Goal: Transaction & Acquisition: Register for event/course

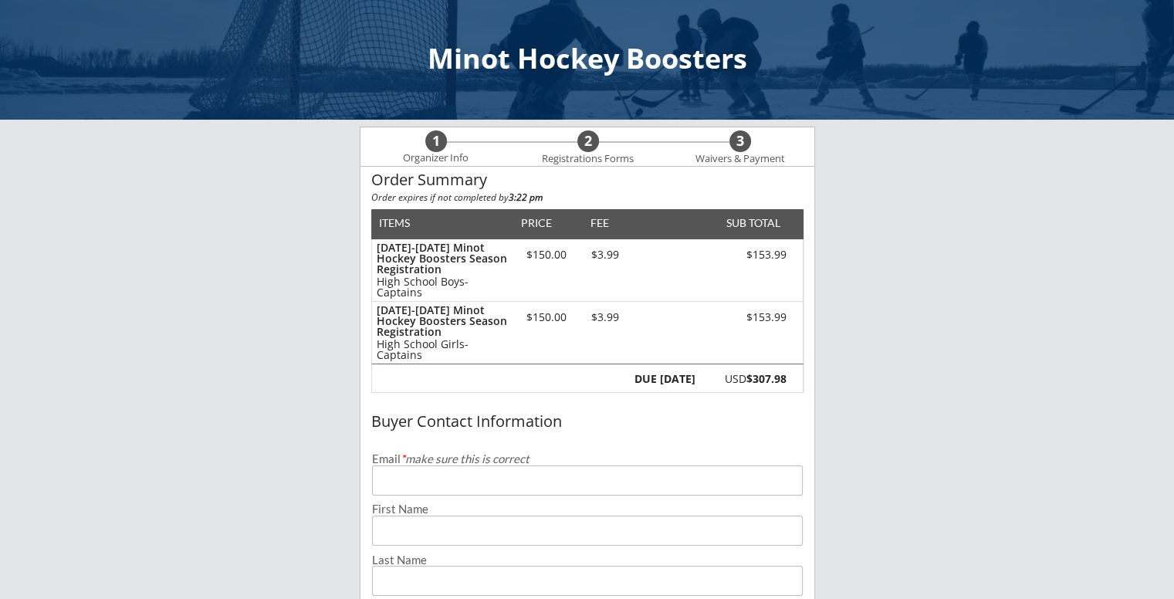
click at [608, 480] on input "email" at bounding box center [587, 480] width 431 height 30
type input "[EMAIL_ADDRESS][DOMAIN_NAME]"
type input "[PERSON_NAME]"
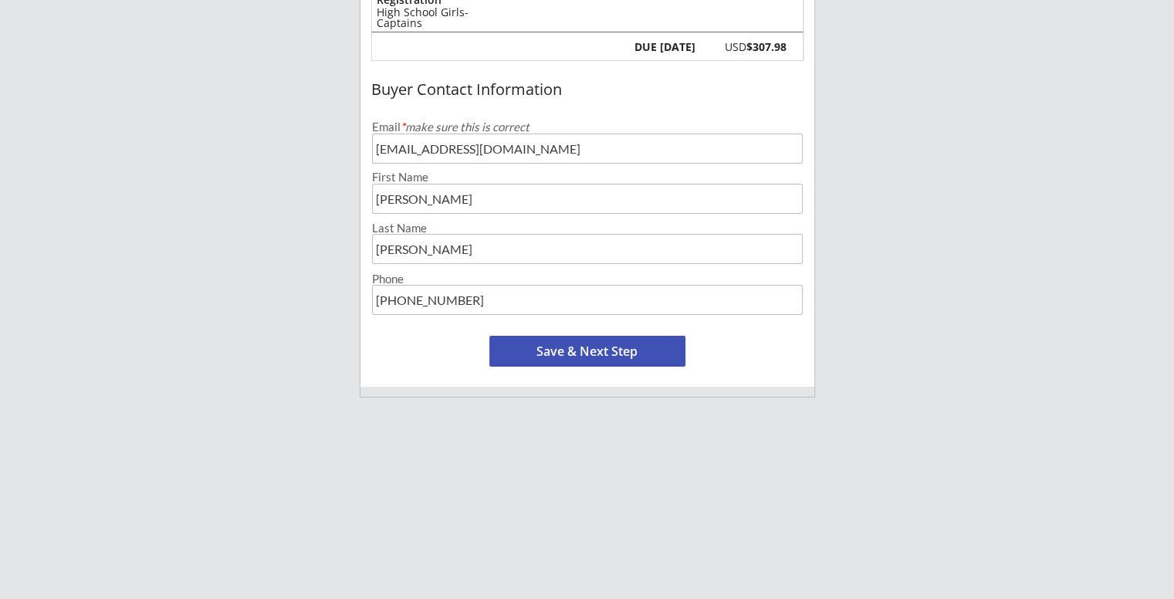
click at [898, 303] on div "Minot Hockey Boosters 1 Organizer Info 2 Registrations Forms 3 Waivers & Paymen…" at bounding box center [587, 250] width 1174 height 1164
click at [602, 288] on input "input" at bounding box center [587, 300] width 431 height 30
type input "[PHONE_NUMBER]"
click at [560, 302] on input "input" at bounding box center [587, 300] width 431 height 30
click at [536, 342] on button "Save & Next Step" at bounding box center [587, 351] width 196 height 31
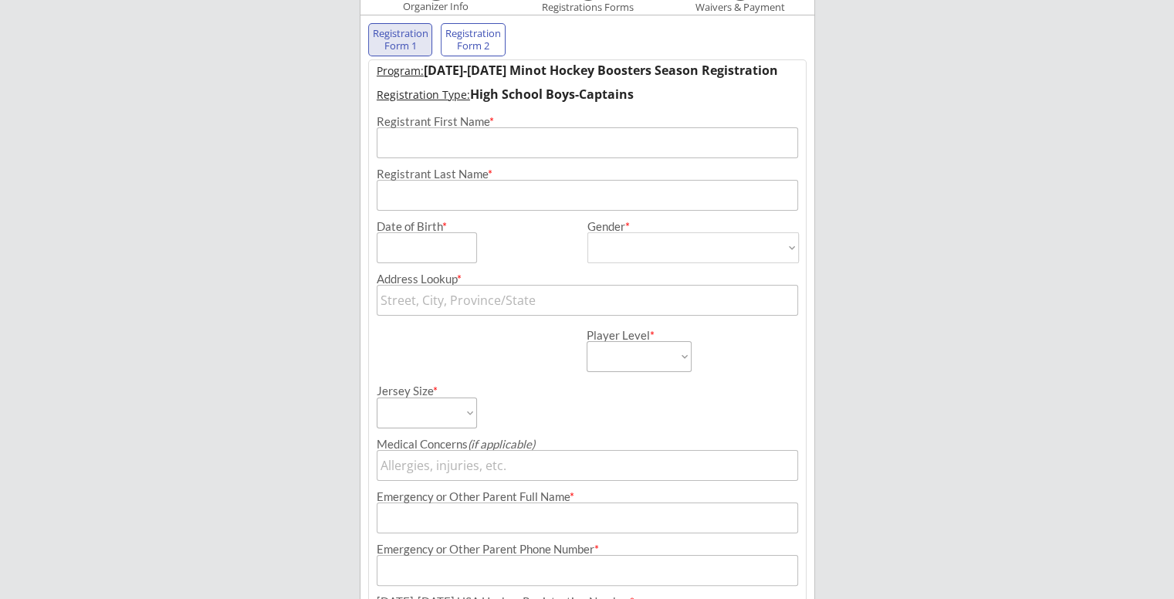
scroll to position [111, 0]
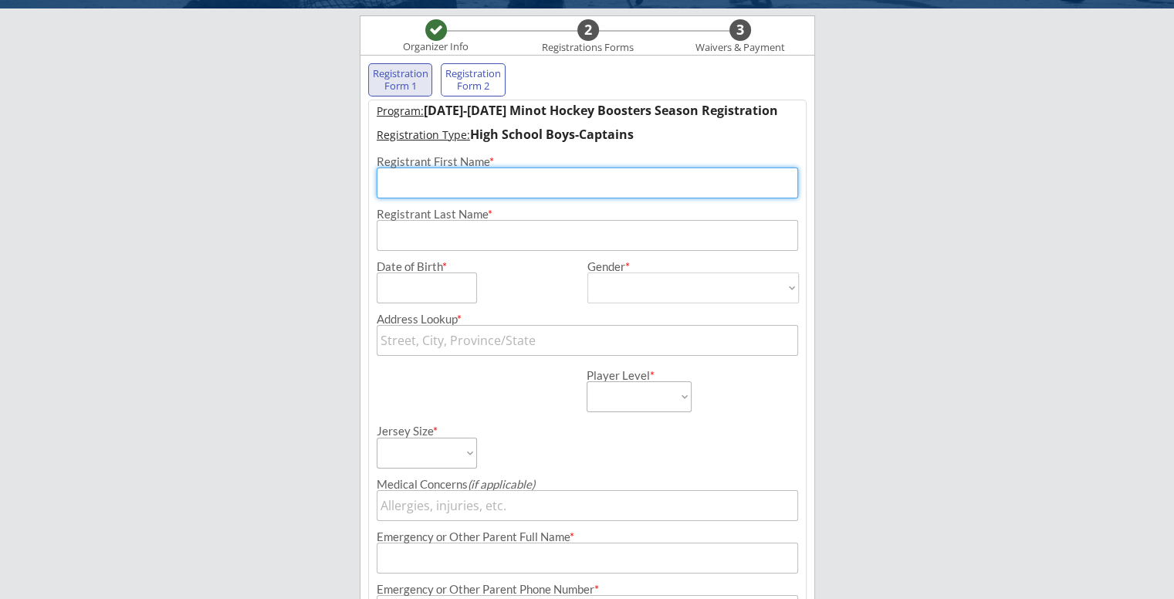
click at [581, 181] on input "input" at bounding box center [587, 182] width 421 height 31
type input "[PERSON_NAME]"
type input "[STREET_ADDRESS]"
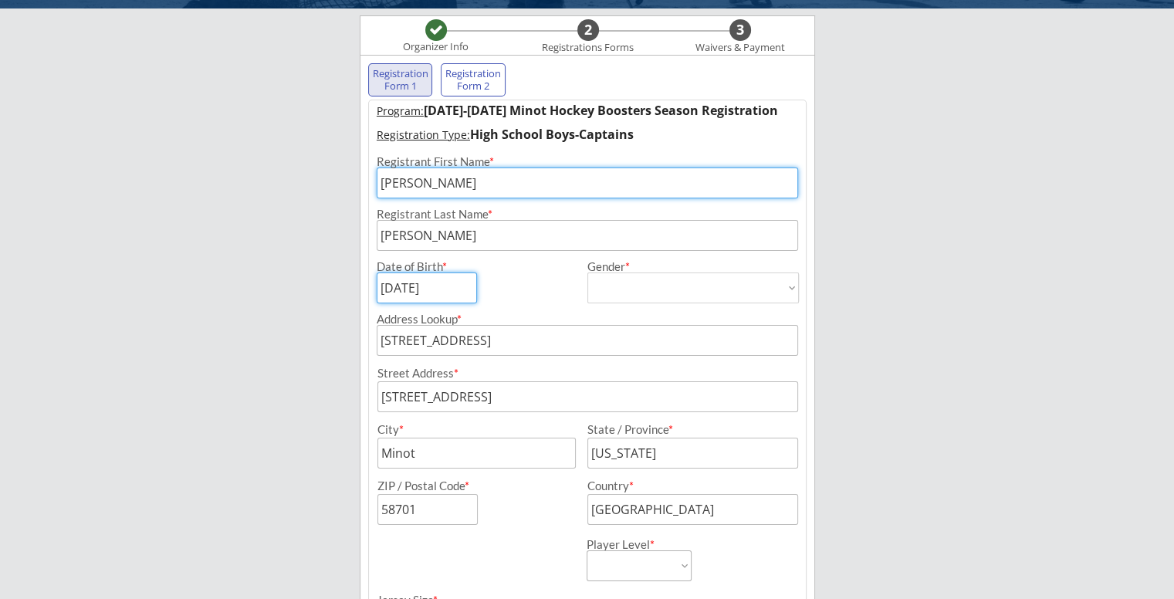
type input "[DATE]"
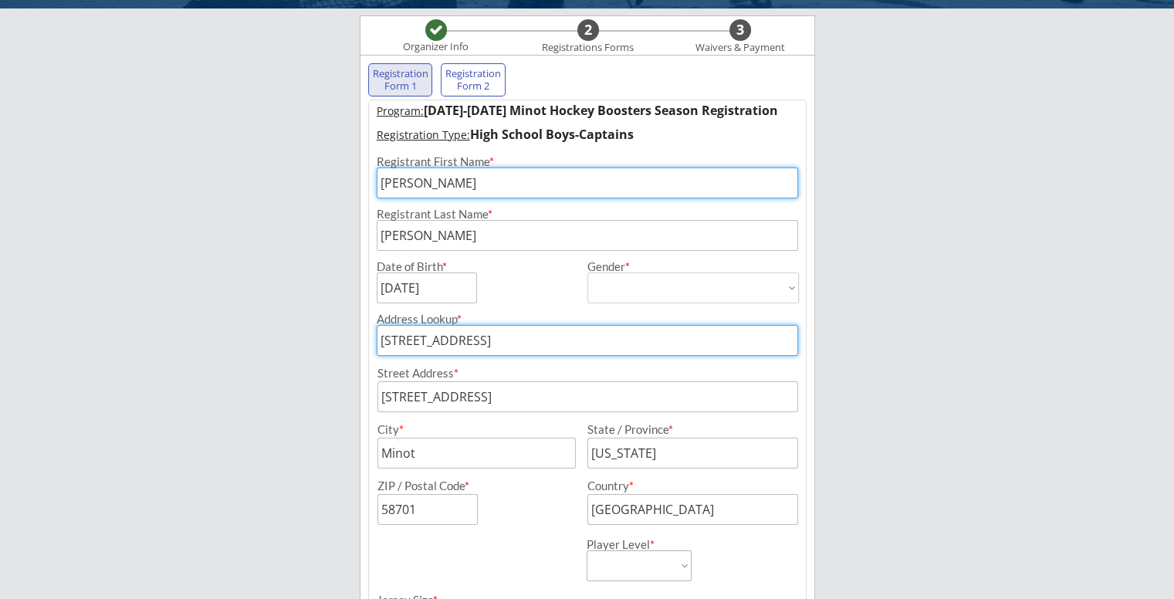
click at [673, 291] on select "[DEMOGRAPHIC_DATA] [DEMOGRAPHIC_DATA]" at bounding box center [692, 287] width 211 height 31
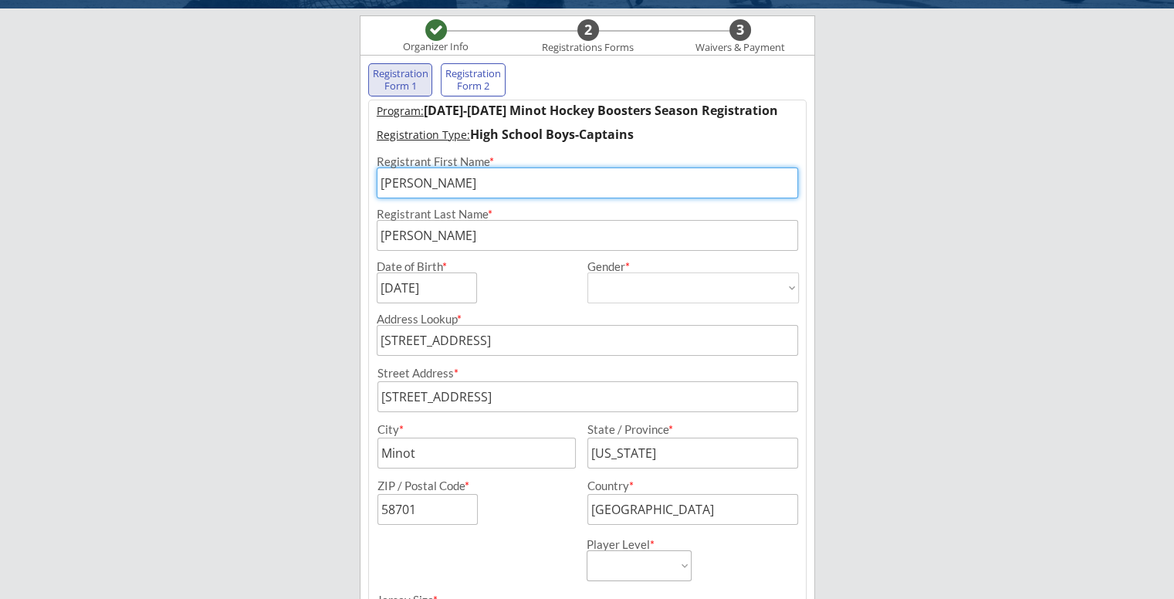
select select ""[DEMOGRAPHIC_DATA]""
click at [587, 272] on select "[DEMOGRAPHIC_DATA] [DEMOGRAPHIC_DATA]" at bounding box center [692, 287] width 211 height 31
type input "[DEMOGRAPHIC_DATA]"
click at [887, 361] on div "Minot Hockey Boosters Organizer Info 2 Registrations Forms 3 Waivers & Payment …" at bounding box center [587, 541] width 1174 height 1305
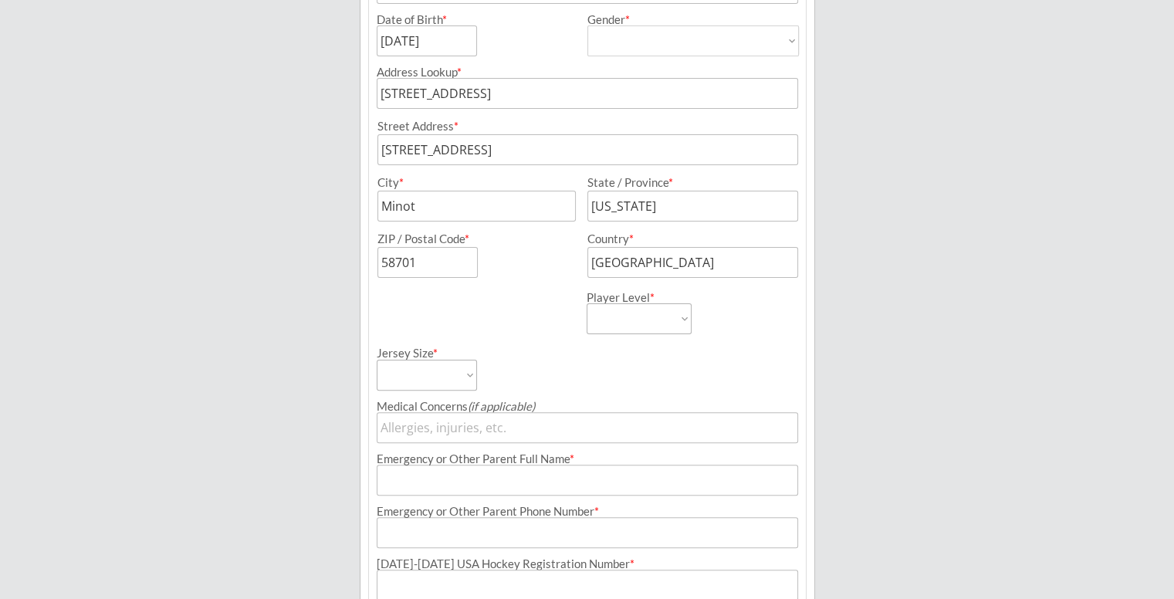
scroll to position [389, 0]
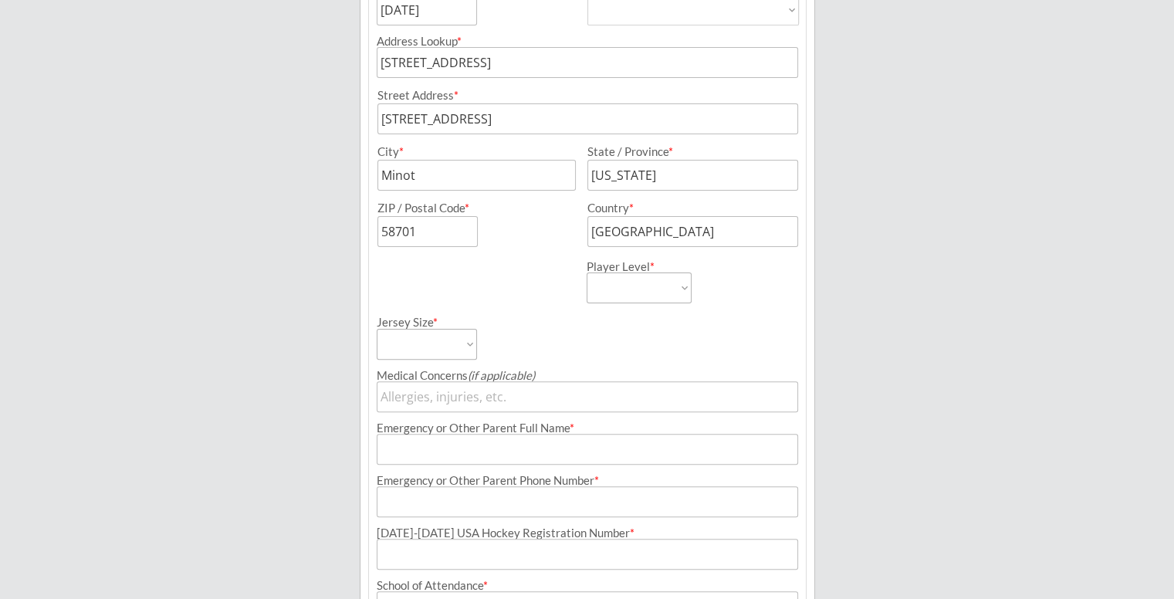
click at [640, 291] on select "Learn to Play Boys Learn to Play Girls Maroon Mites Gold/White Mites Squirts Pe…" at bounding box center [638, 287] width 105 height 31
select select ""HS Captains Boys""
click at [586, 272] on select "Learn to Play Boys Learn to Play Girls Maroon Mites Gold/White Mites Squirts Pe…" at bounding box center [638, 287] width 105 height 31
click at [423, 346] on select "Adult Small Adult Medium Adult Large Adult XL Goalie Cut" at bounding box center [427, 344] width 100 height 31
click at [875, 162] on div "Minot Hockey Boosters Organizer Info 2 Registrations Forms 3 Waivers & Payment …" at bounding box center [587, 263] width 1174 height 1305
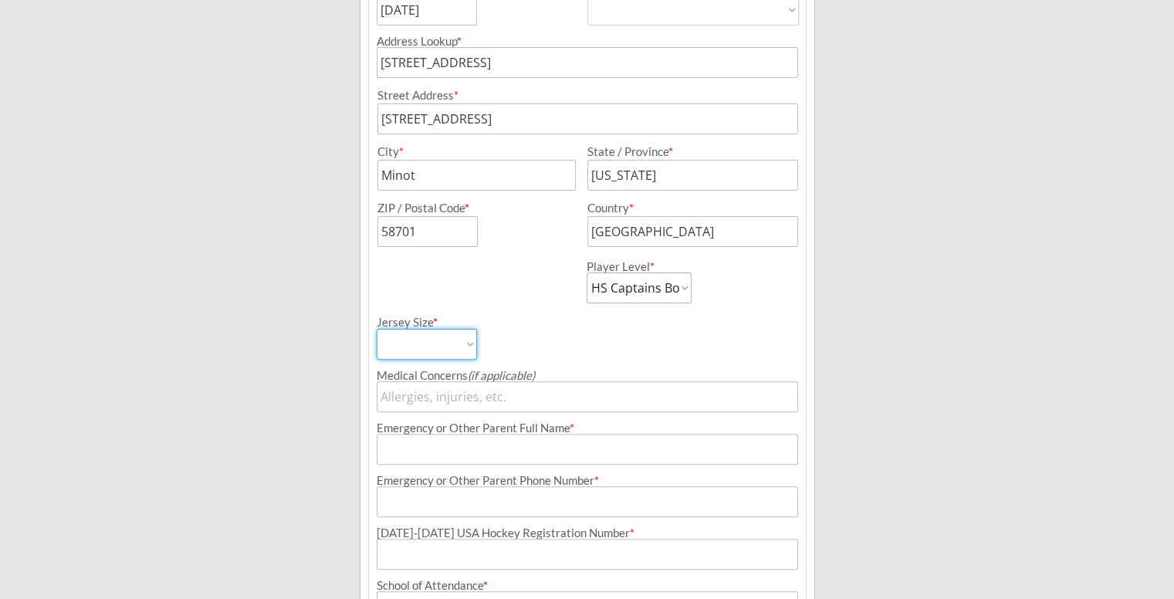
click at [434, 343] on select "Adult Small Adult Medium Adult Large Adult XL Goalie Cut" at bounding box center [427, 344] width 100 height 31
select select ""Adult Large""
click at [377, 329] on select "Adult Small Adult Medium Adult Large Adult XL Goalie Cut" at bounding box center [427, 344] width 100 height 31
click at [306, 399] on div "Minot Hockey Boosters Organizer Info 2 Registrations Forms 3 Waivers & Payment …" at bounding box center [587, 263] width 1174 height 1305
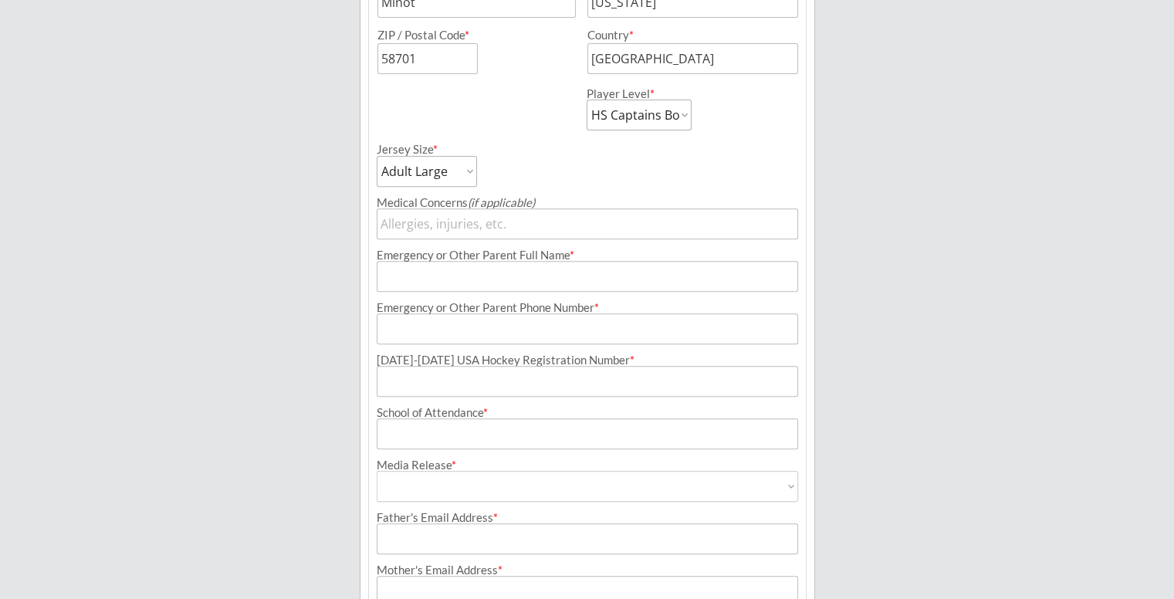
scroll to position [574, 0]
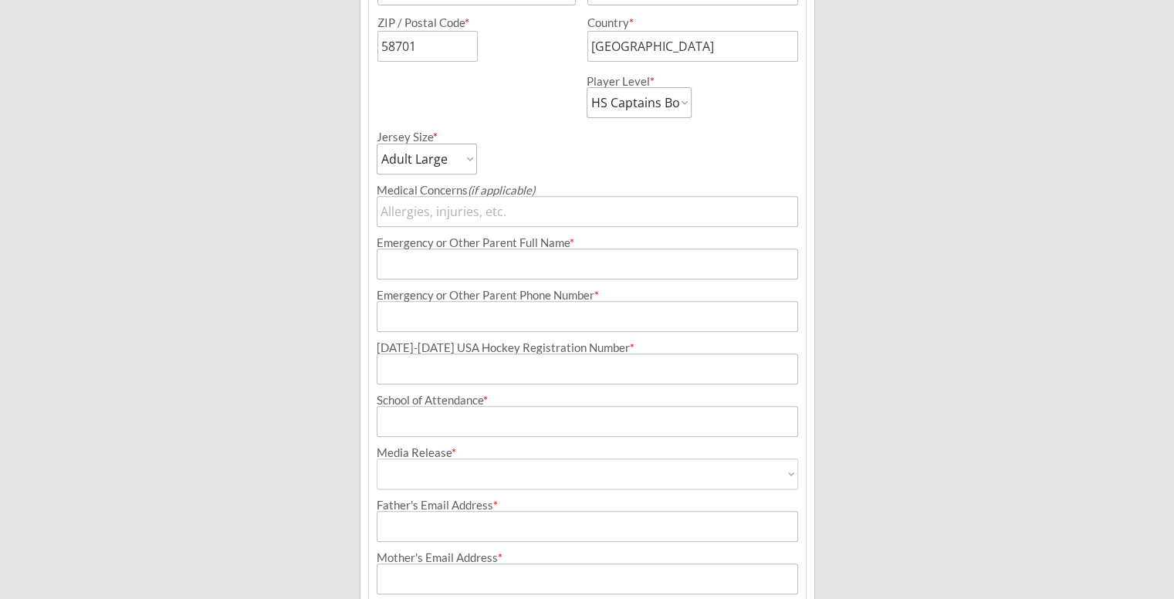
click at [448, 261] on input "input" at bounding box center [587, 263] width 421 height 31
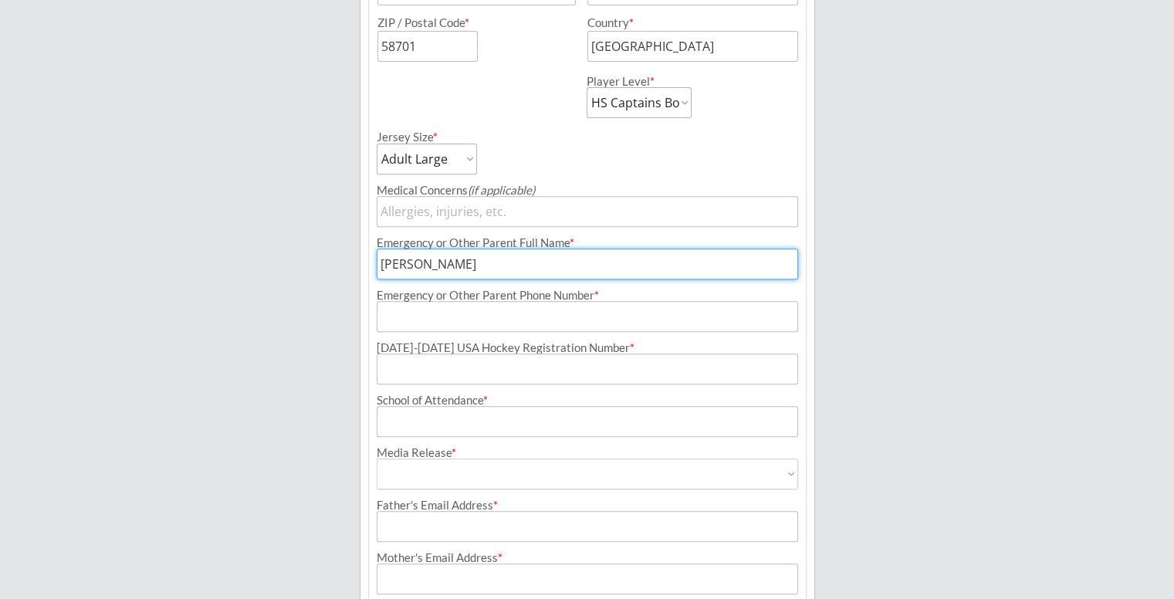
type input "[PERSON_NAME]"
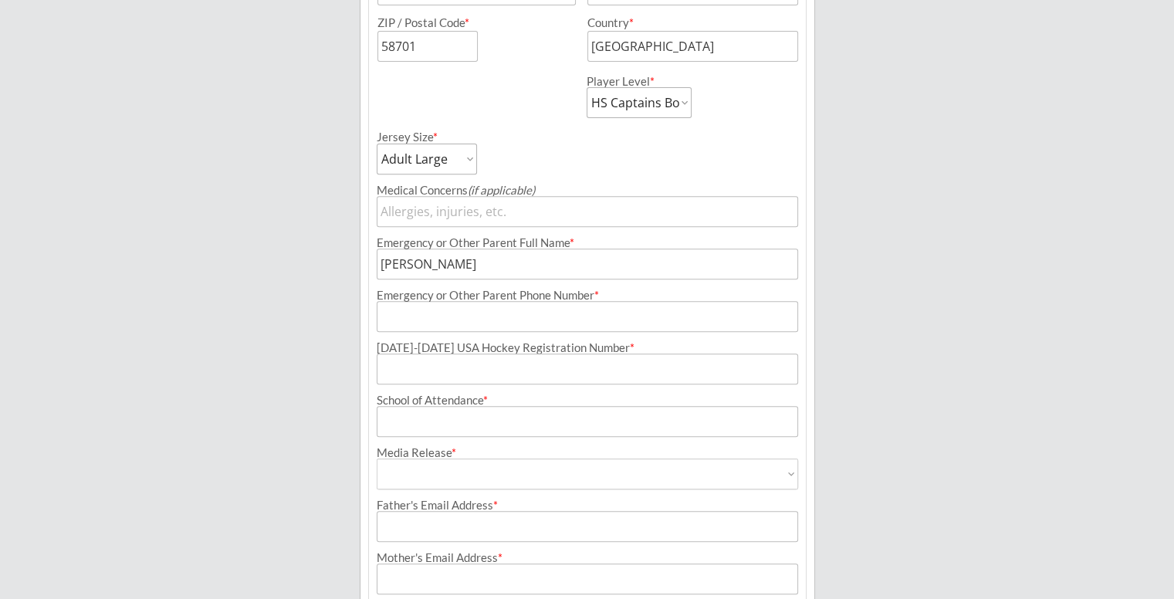
click at [495, 316] on input "input" at bounding box center [587, 316] width 421 height 31
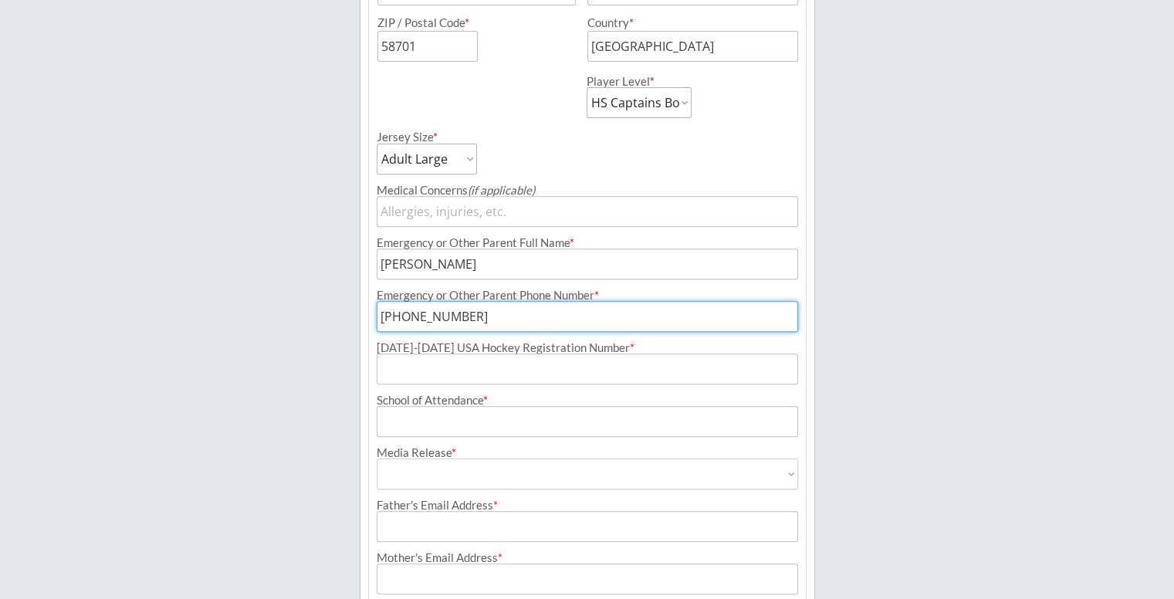
type input "[PHONE_NUMBER]"
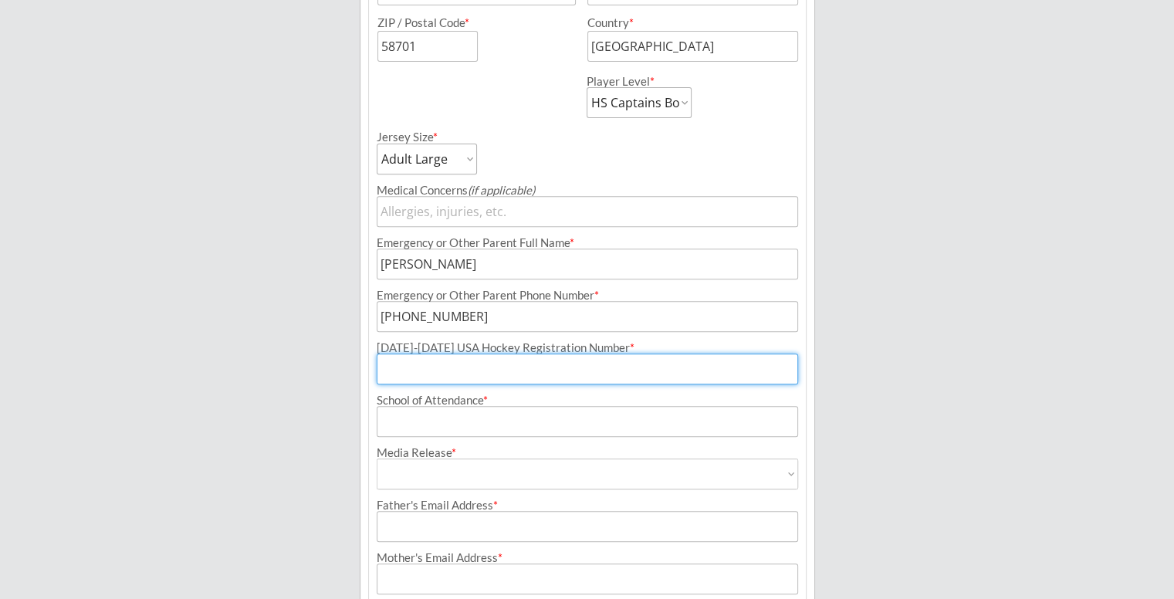
paste input "164600125ACKER"
type input "164600125ACKER"
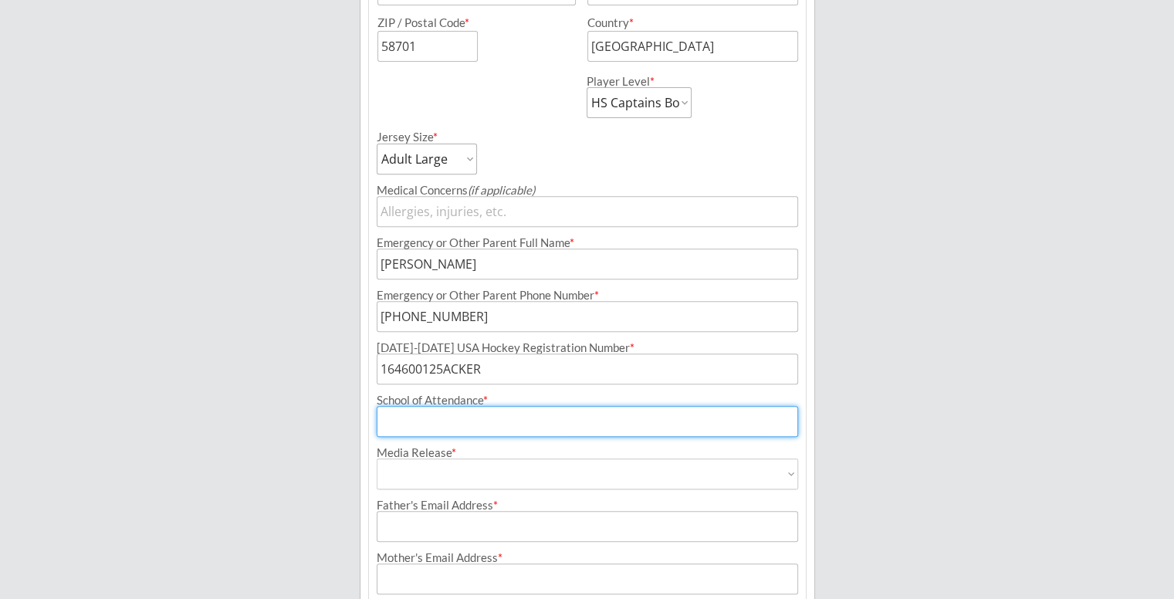
click at [449, 425] on input "input" at bounding box center [587, 421] width 421 height 31
type input "[GEOGRAPHIC_DATA]"
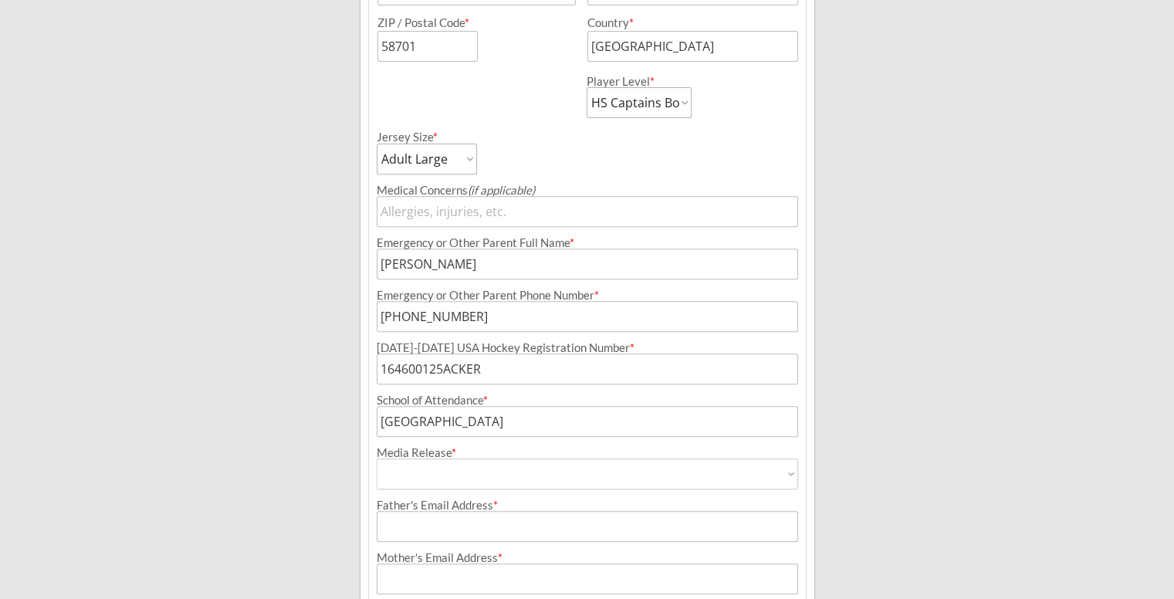
click at [465, 473] on select "Yes No" at bounding box center [587, 473] width 421 height 31
select select ""Yes""
click at [377, 458] on select "Yes No" at bounding box center [587, 473] width 421 height 31
type input "Yes"
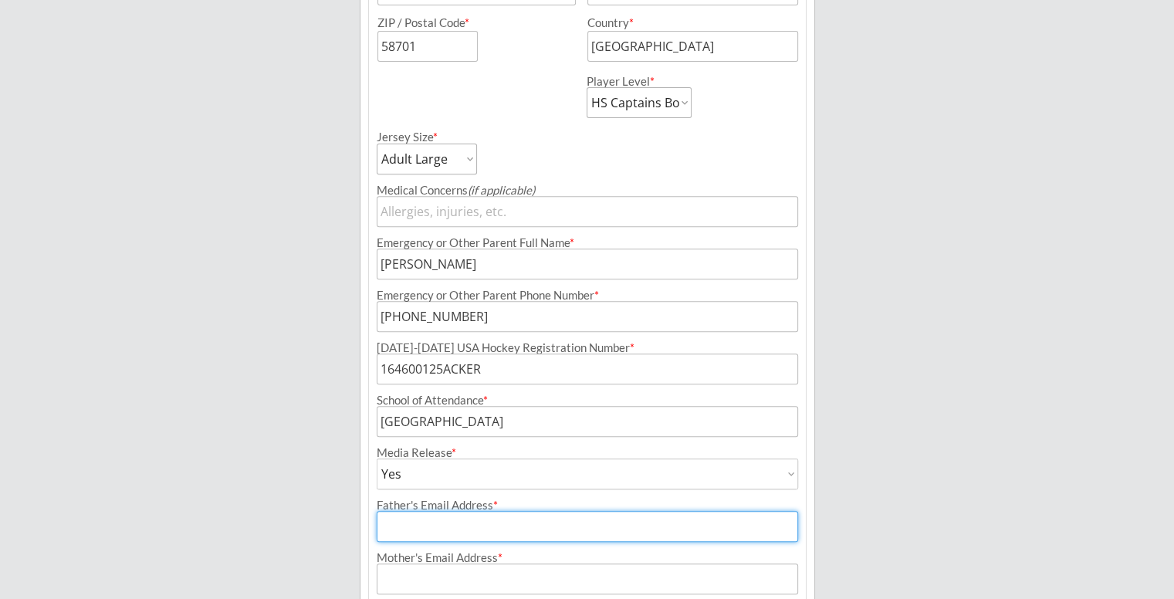
click at [504, 525] on input "input" at bounding box center [587, 526] width 421 height 31
type input "[PERSON_NAME][EMAIL_ADDRESS][PERSON_NAME][PERSON_NAME][DOMAIN_NAME]"
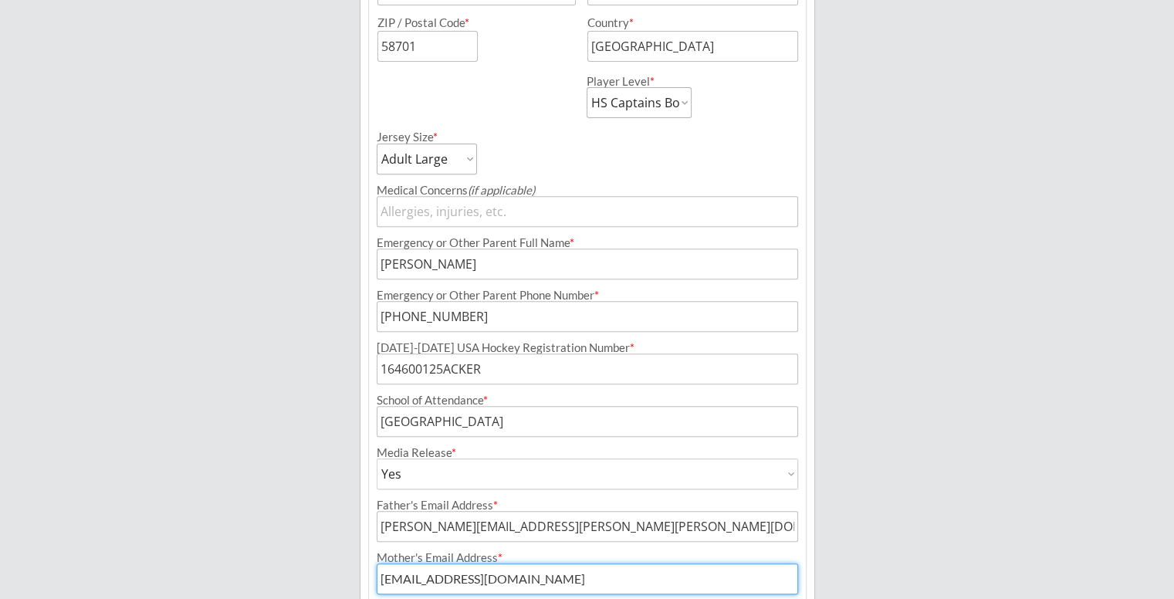
type input "[EMAIL_ADDRESS][DOMAIN_NAME]"
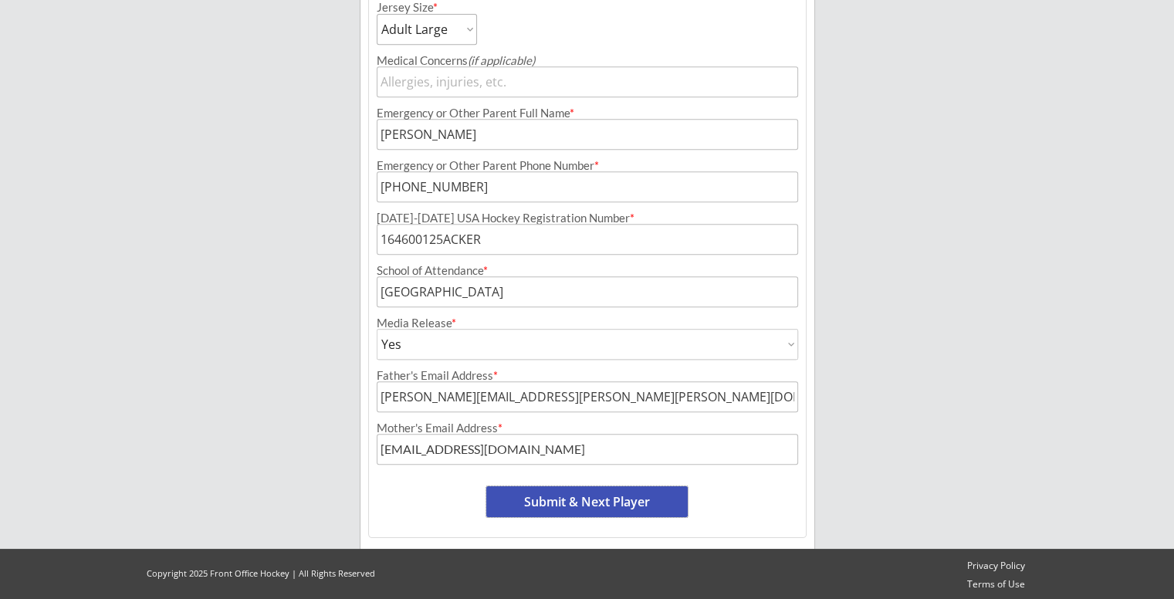
scroll to position [706, 0]
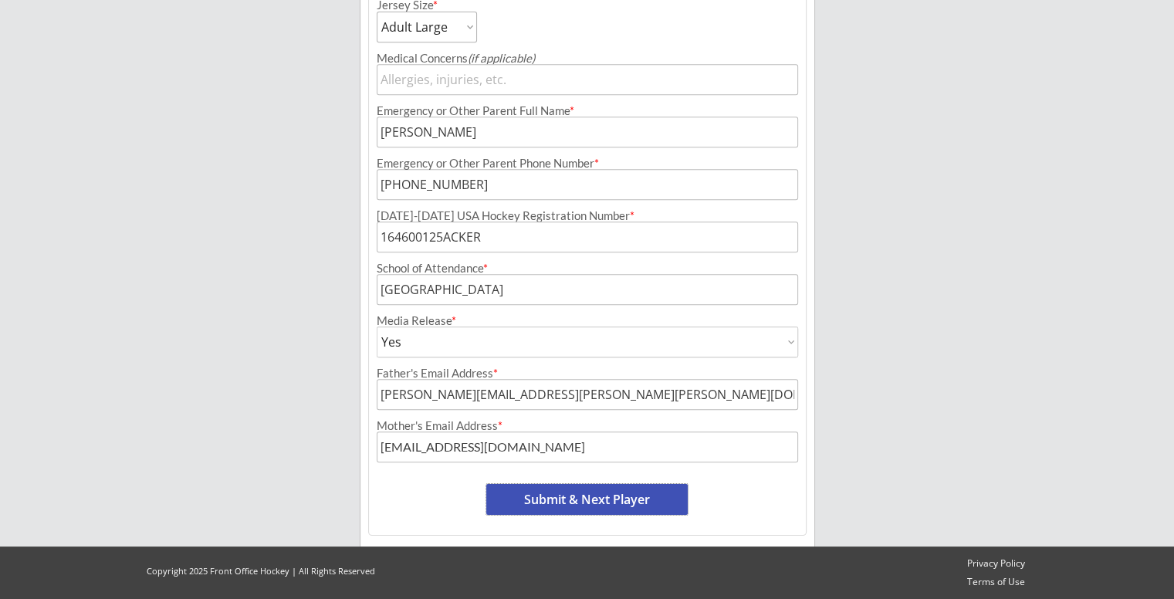
click at [566, 504] on button "Submit & Next Player" at bounding box center [586, 499] width 201 height 31
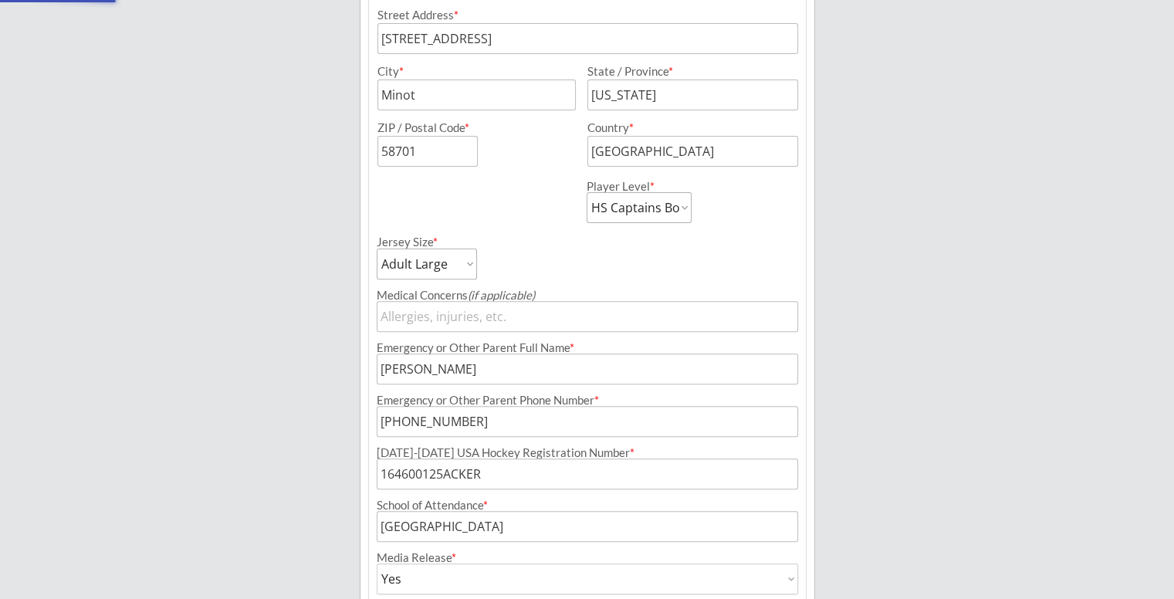
scroll to position [167, 0]
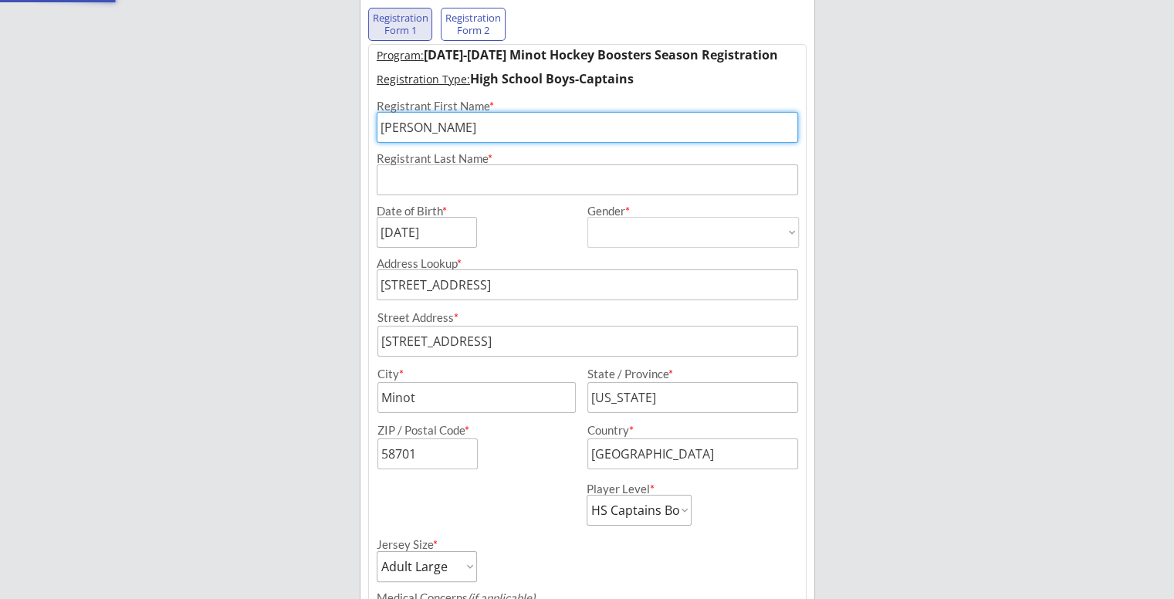
select select ""PLACEHOLDER_1427118222253""
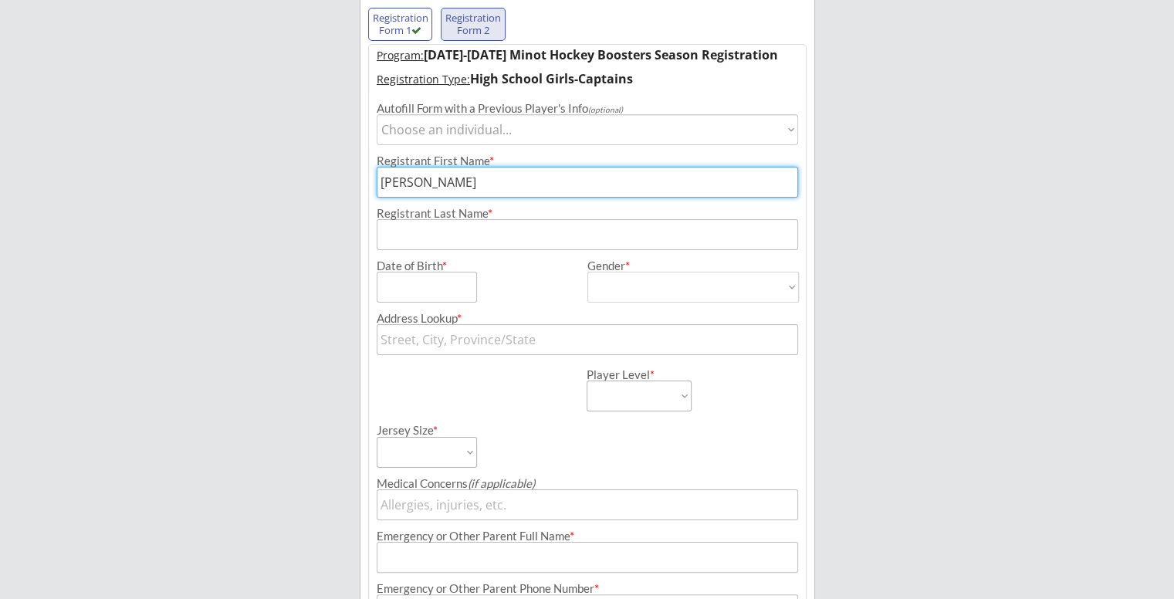
scroll to position [127, 0]
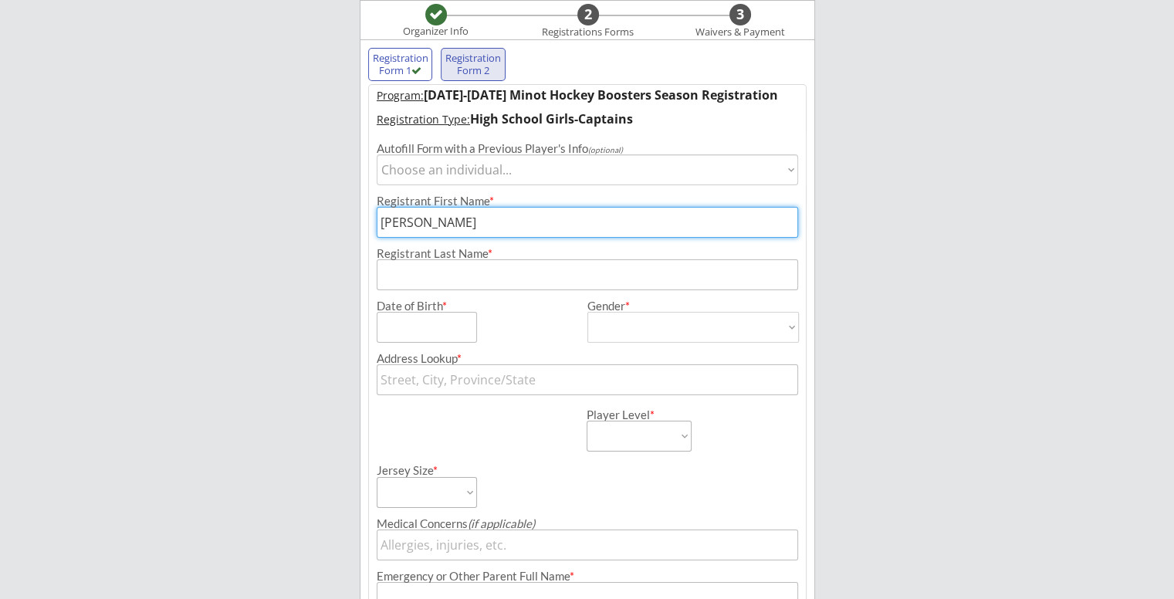
drag, startPoint x: 509, startPoint y: 228, endPoint x: 292, endPoint y: 233, distance: 217.6
click at [292, 233] on div "Minot Hockey Boosters Organizer Info 2 Registrations Forms 3 Waivers & Payment …" at bounding box center [587, 466] width 1174 height 1187
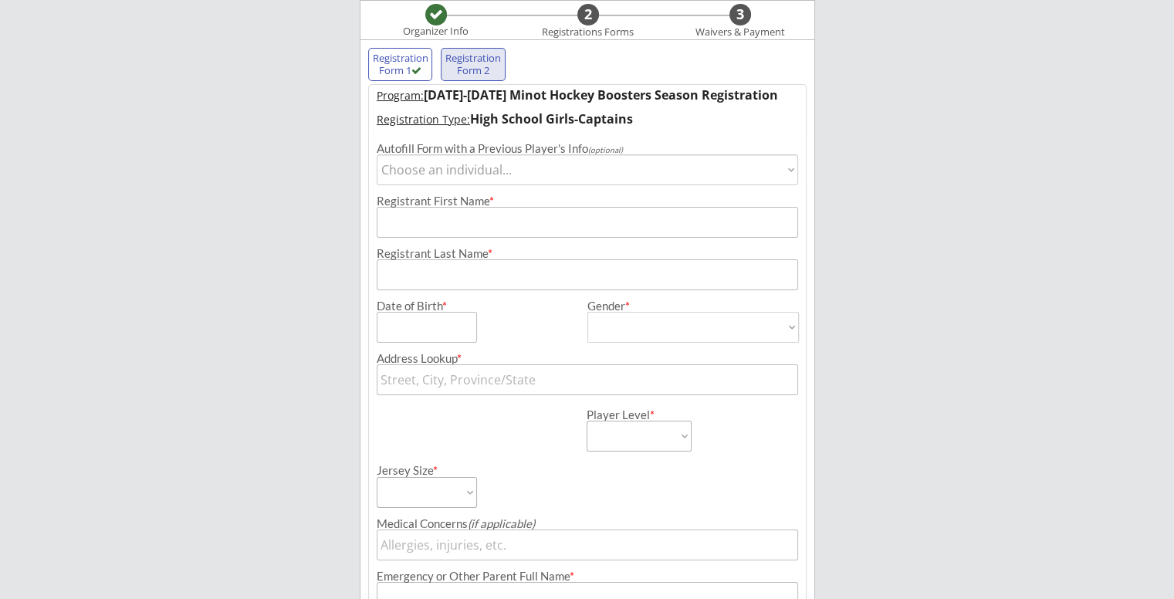
click at [474, 166] on select "Choose an individual... [PERSON_NAME]" at bounding box center [587, 169] width 421 height 31
click at [448, 236] on input "input" at bounding box center [587, 222] width 421 height 31
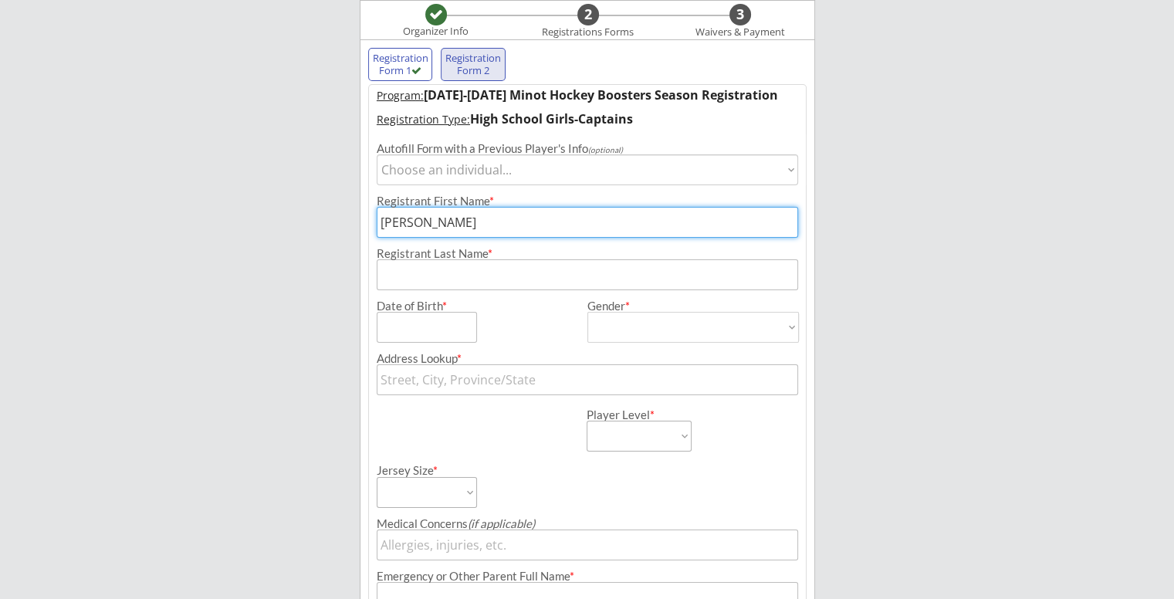
type input "[PERSON_NAME]"
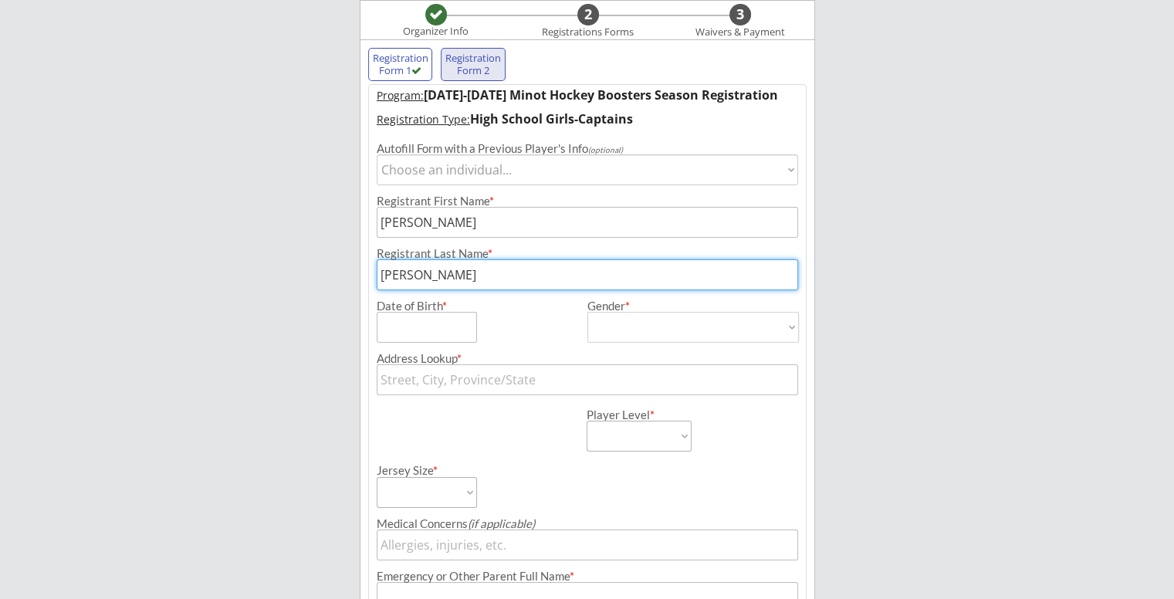
type input "[PERSON_NAME]"
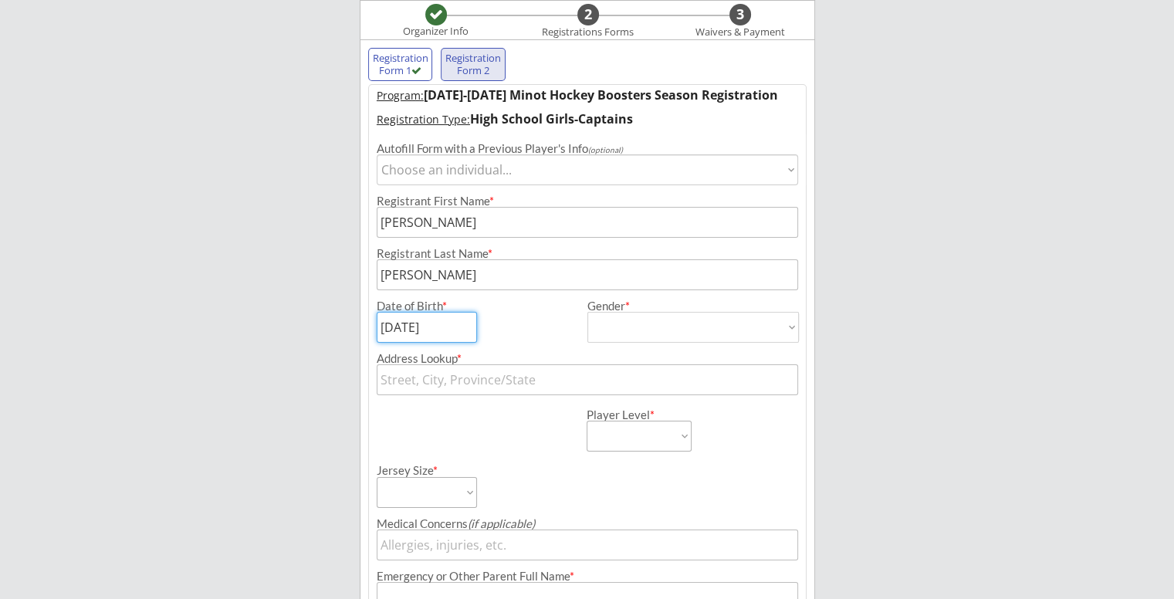
type input "[DATE]"
click at [652, 325] on select "[DEMOGRAPHIC_DATA] [DEMOGRAPHIC_DATA]" at bounding box center [692, 327] width 211 height 31
select select ""[DEMOGRAPHIC_DATA]""
click at [587, 312] on select "[DEMOGRAPHIC_DATA] [DEMOGRAPHIC_DATA]" at bounding box center [692, 327] width 211 height 31
type input "[DEMOGRAPHIC_DATA]"
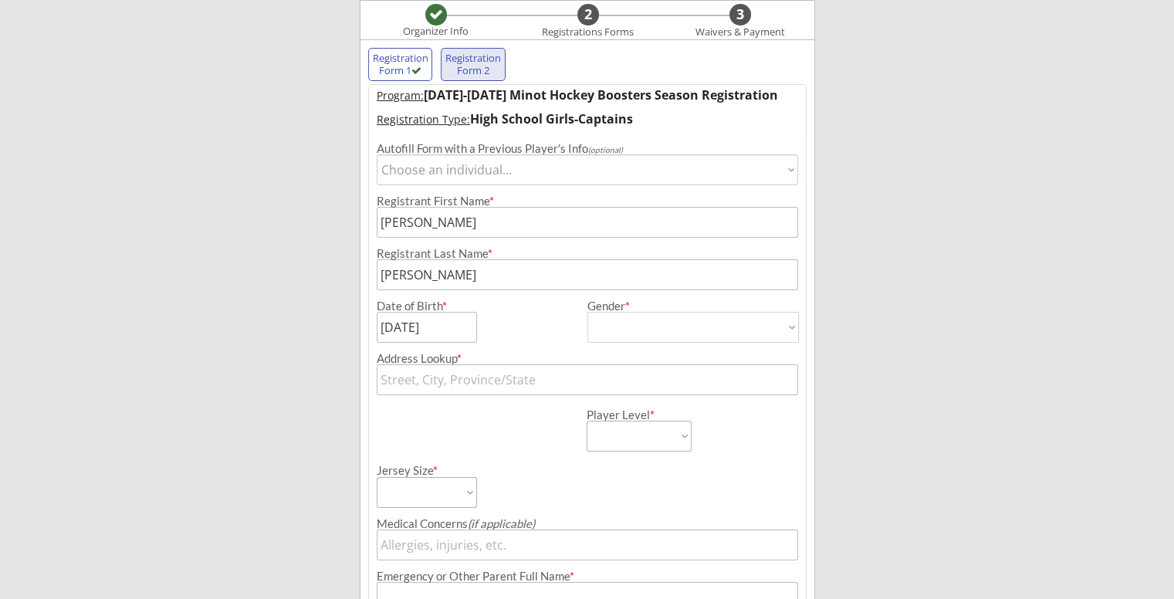
click at [541, 376] on input "text" at bounding box center [587, 379] width 421 height 31
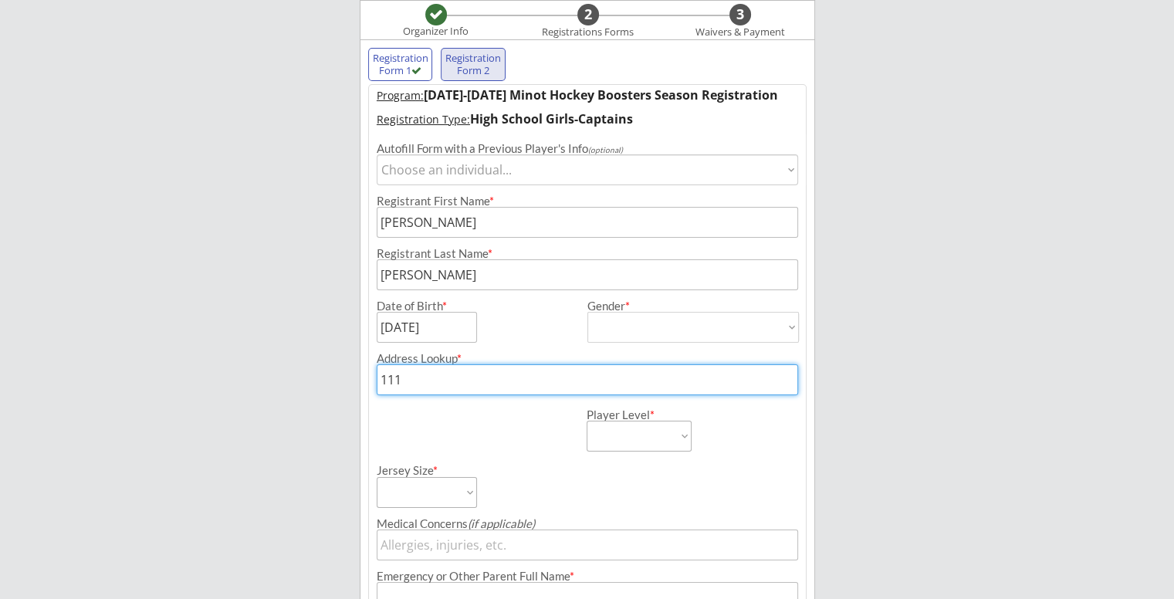
type input "1112"
type input "[STREET_ADDRESS]"
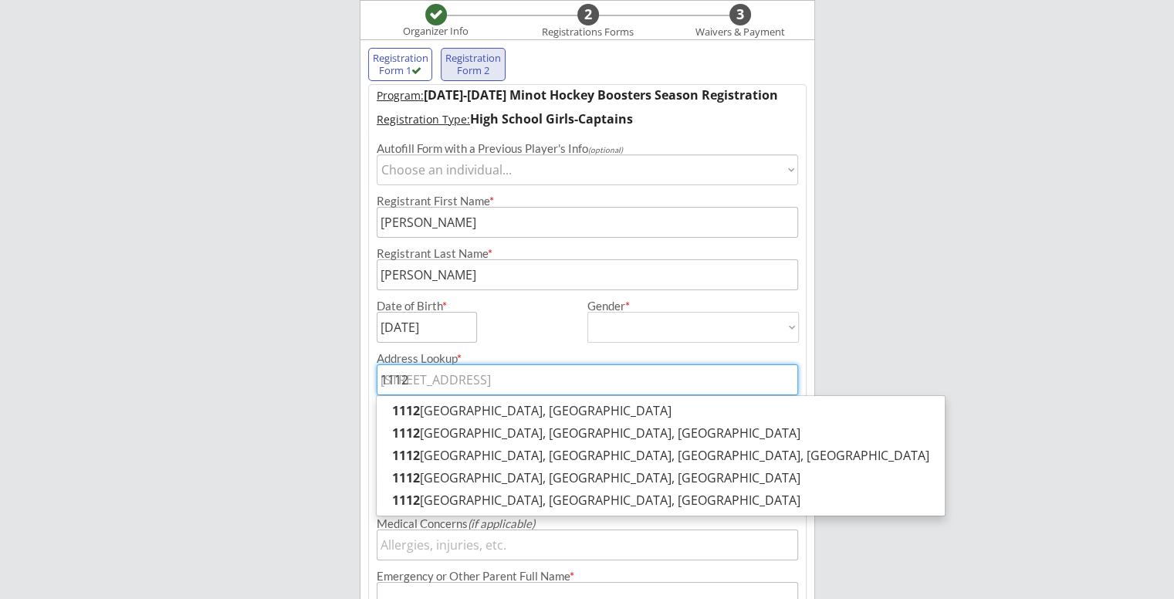
type input "[STREET_ADDRESS]"
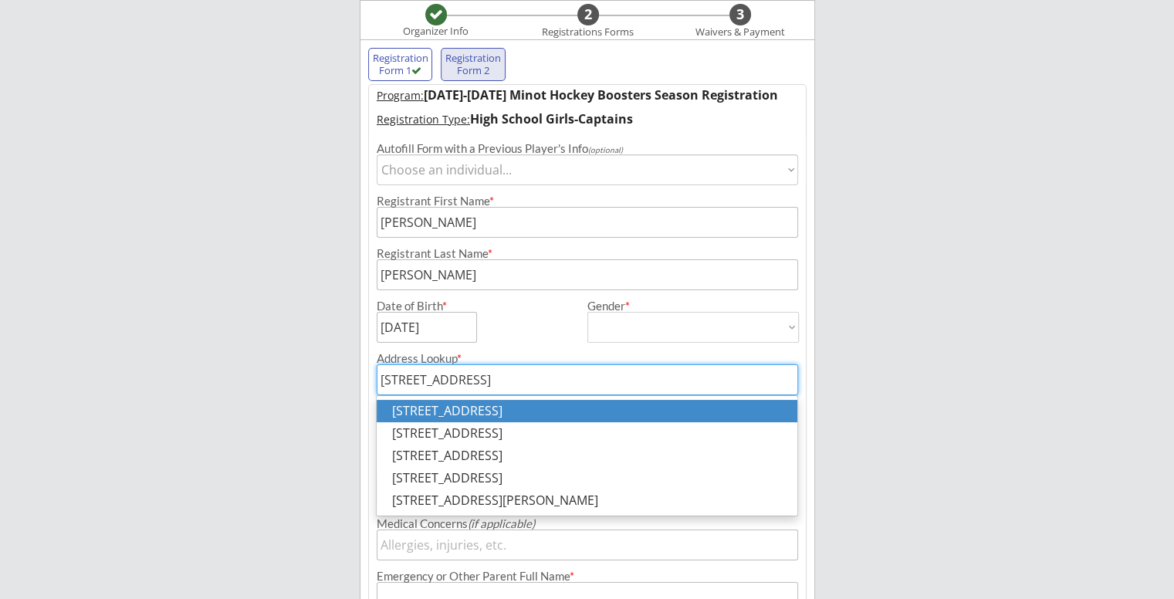
click at [554, 417] on p "[STREET_ADDRESS]" at bounding box center [587, 411] width 420 height 22
type input "[STREET_ADDRESS]"
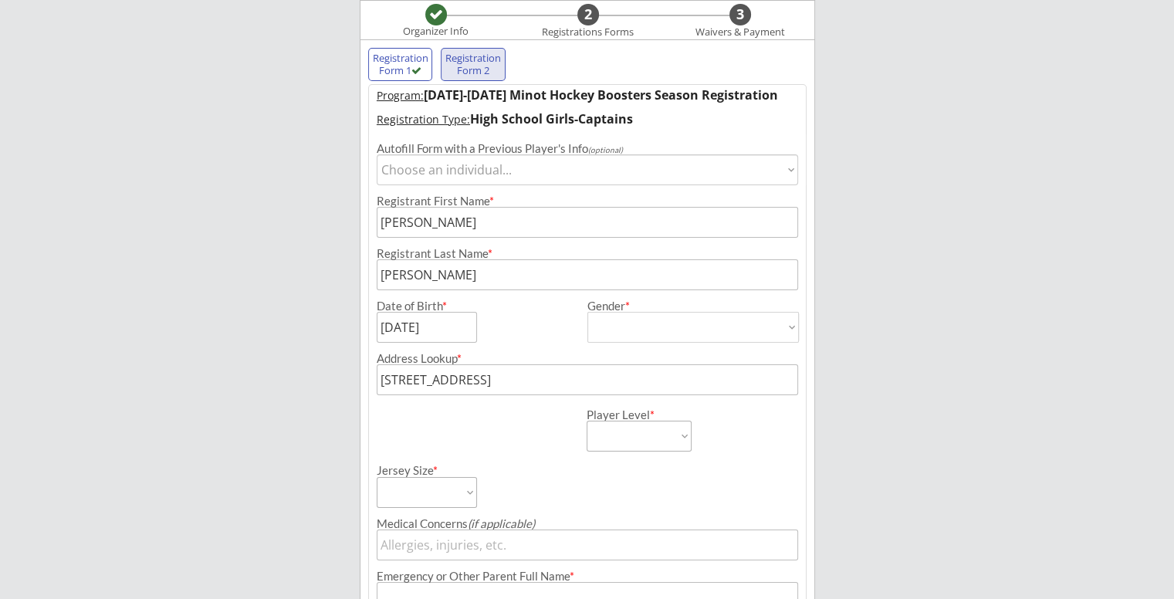
type input "[STREET_ADDRESS]"
type input "Minot"
type input "[US_STATE]"
type input "58701"
type input "[GEOGRAPHIC_DATA]"
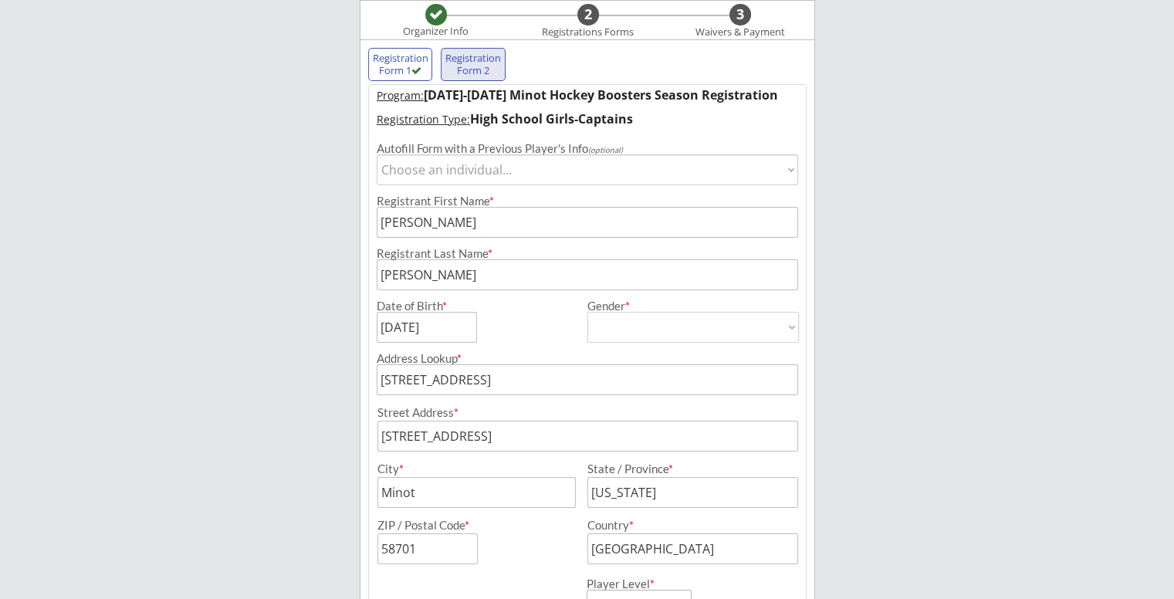
click at [944, 370] on div "Minot Hockey Boosters Organizer Info 2 Registrations Forms 3 Waivers & Payment …" at bounding box center [587, 551] width 1174 height 1356
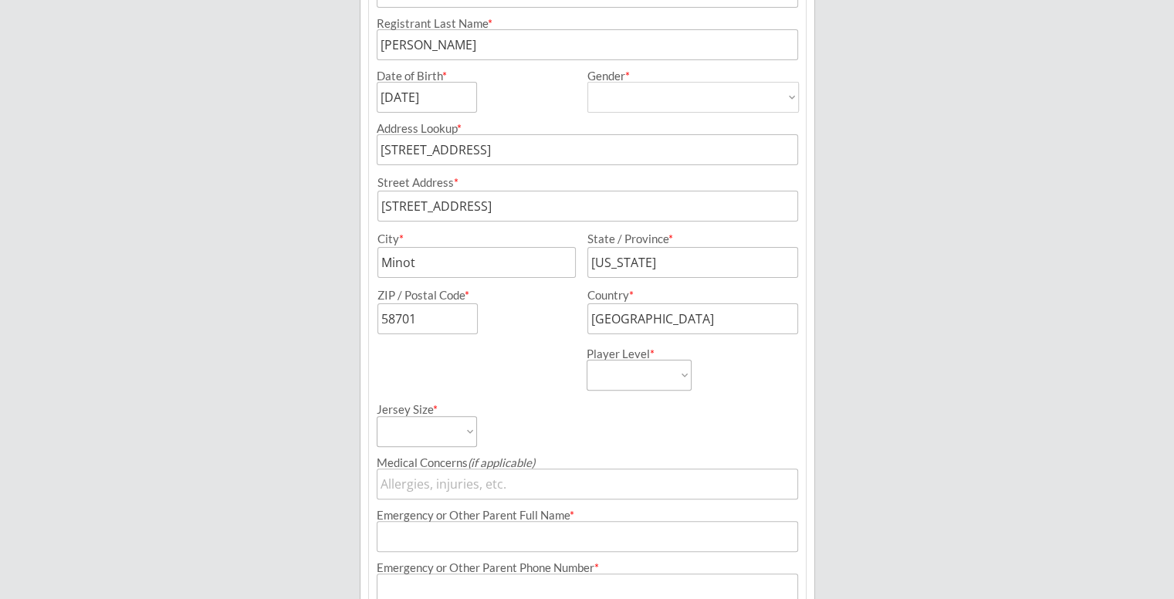
scroll to position [373, 0]
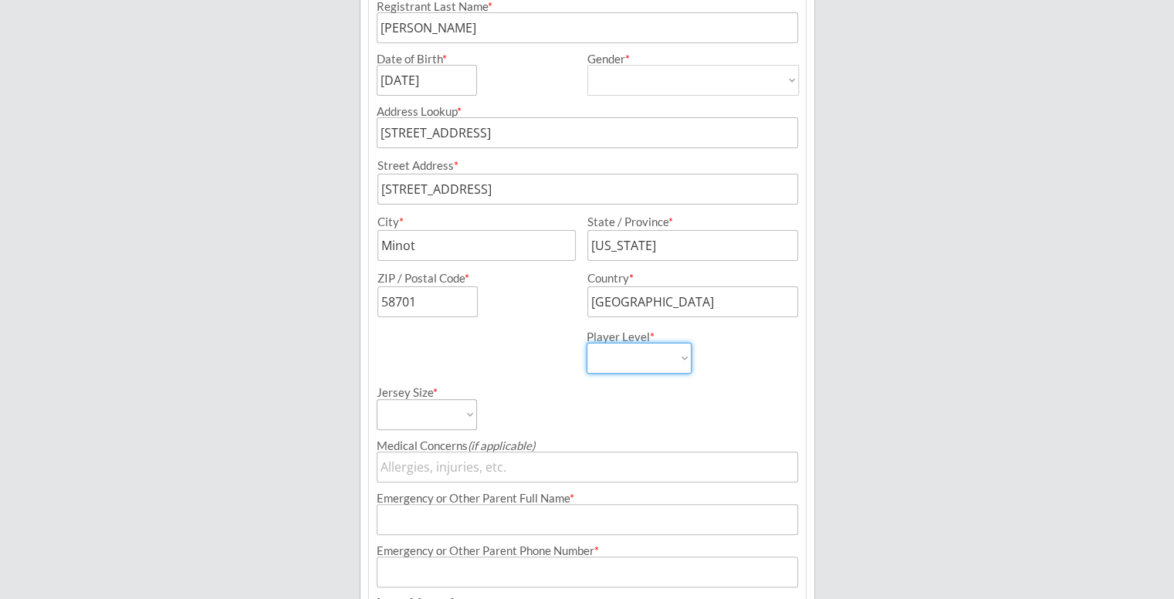
click at [660, 356] on select "Learn to Play Boys Learn to Play Girls Maroon Mites Gold/White Mites Squirts Pe…" at bounding box center [638, 358] width 105 height 31
select select ""HS Captains Girls""
click at [586, 343] on select "Learn to Play Boys Learn to Play Girls Maroon Mites Gold/White Mites Squirts Pe…" at bounding box center [638, 358] width 105 height 31
click at [424, 404] on select "Adult Small Adult Medium Adult Large Adult XL Goalie Cut" at bounding box center [427, 414] width 100 height 31
select select ""Adult Medium""
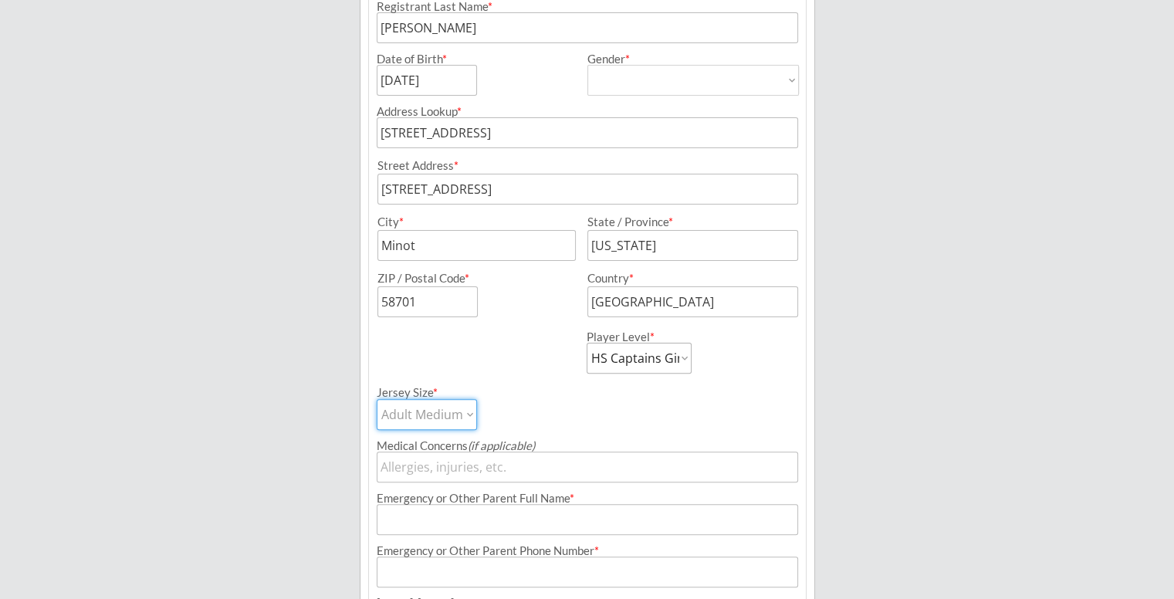
click at [377, 399] on select "Adult Small Adult Medium Adult Large Adult XL Goalie Cut" at bounding box center [427, 414] width 100 height 31
click at [272, 431] on div "Minot Hockey Boosters Organizer Info 2 Registrations Forms 3 Waivers & Payment …" at bounding box center [587, 305] width 1174 height 1356
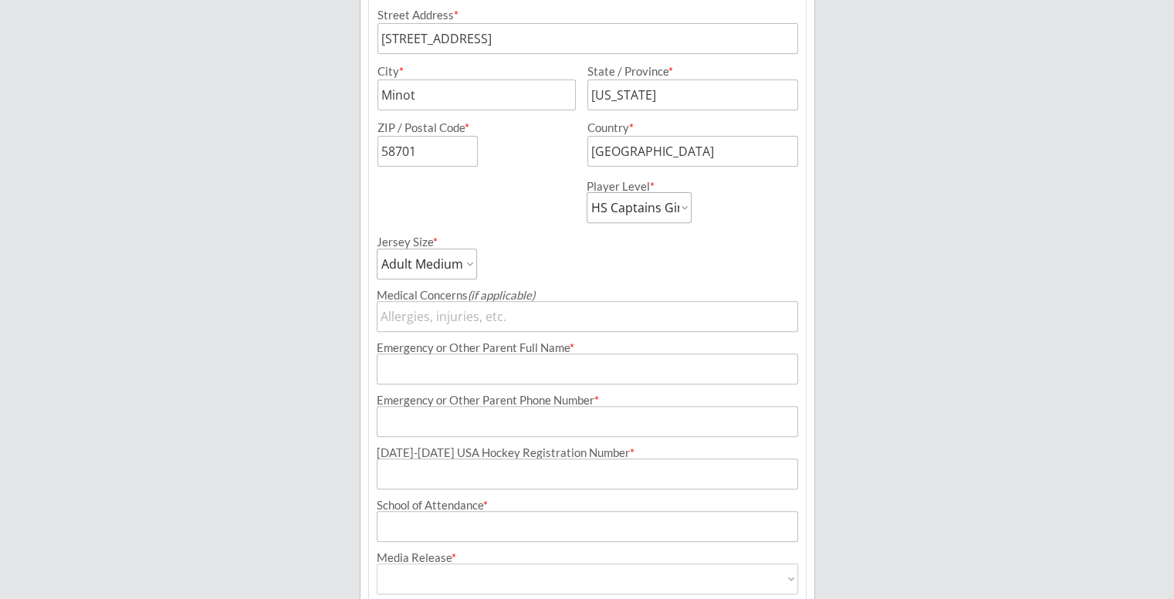
scroll to position [620, 0]
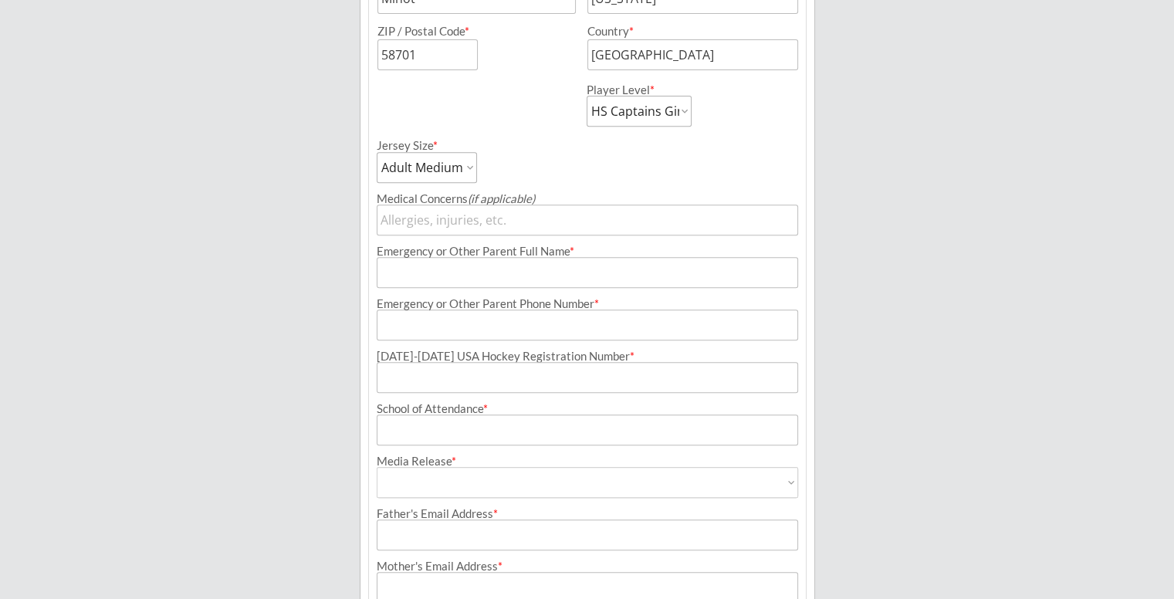
click at [468, 284] on input "input" at bounding box center [587, 272] width 421 height 31
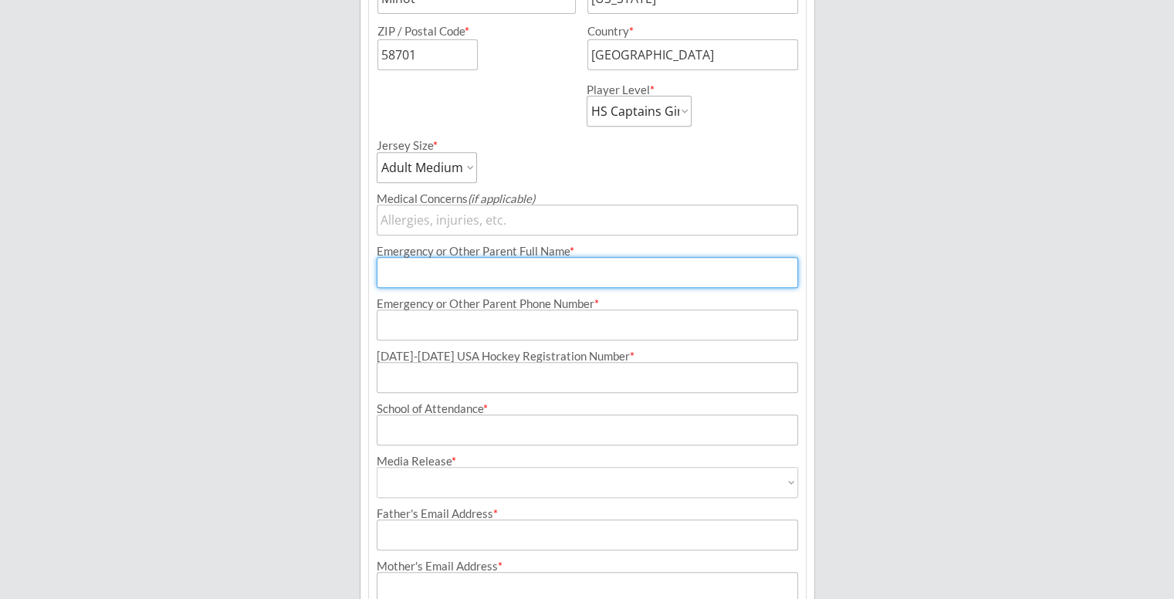
type input "[PERSON_NAME]"
type input "[PHONE_NUMBER]"
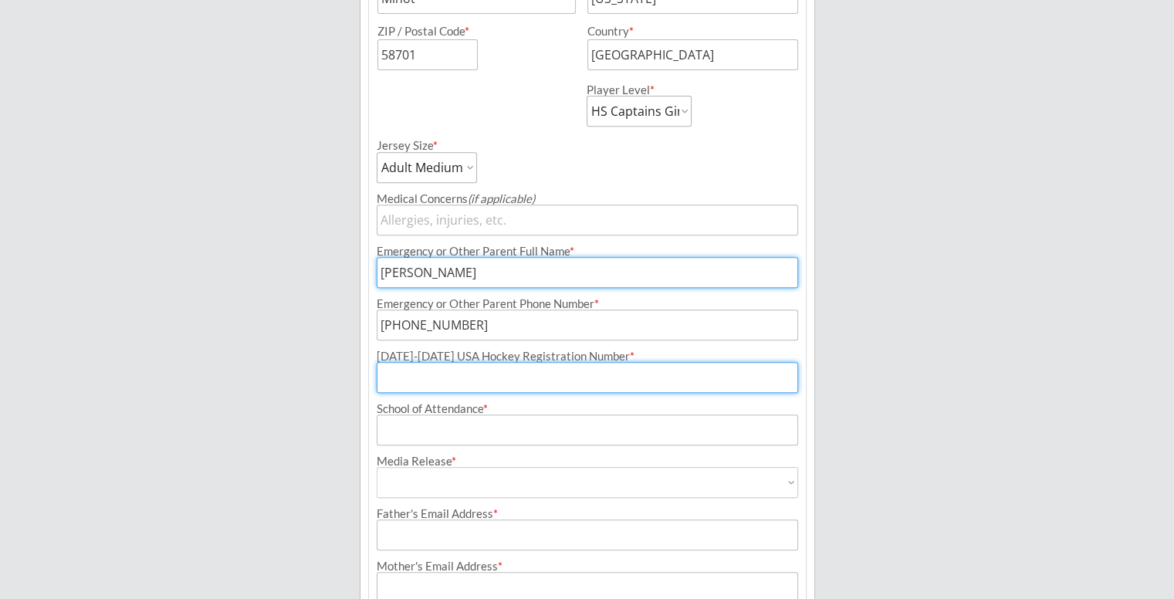
click at [525, 381] on input "input" at bounding box center [587, 377] width 421 height 31
paste input "171600262ACKER"
type input "171600262ACKER"
click at [469, 431] on input "input" at bounding box center [587, 429] width 421 height 31
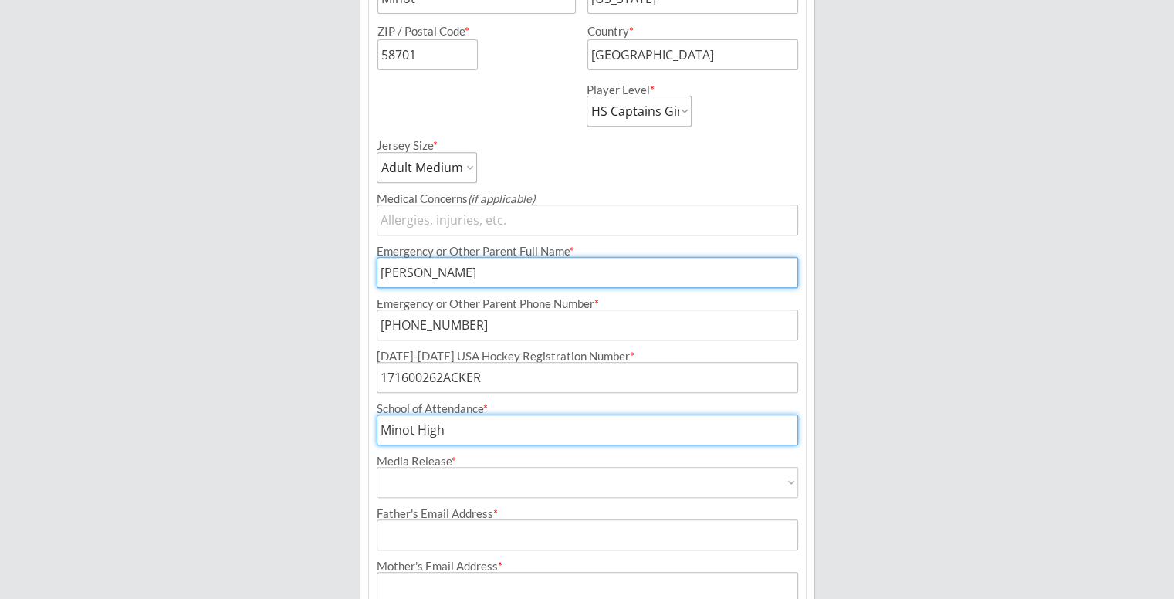
type input "Minot High"
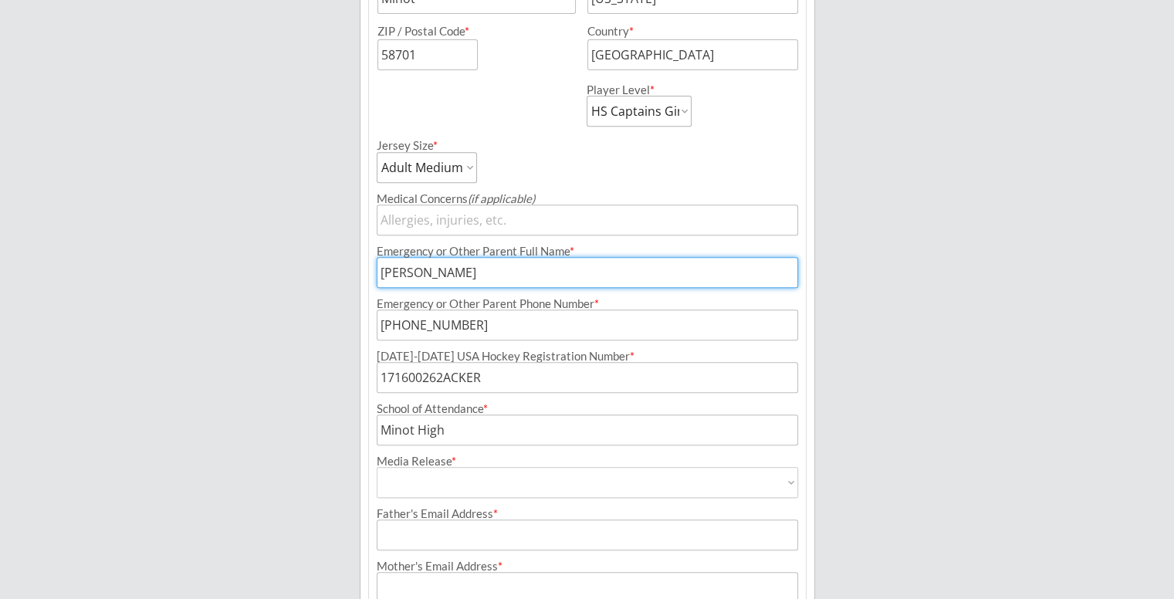
click at [483, 481] on select "Yes No" at bounding box center [587, 482] width 421 height 31
select select ""Yes""
click at [377, 467] on select "Yes No" at bounding box center [587, 482] width 421 height 31
type input "Yes"
click at [299, 498] on div "Minot Hockey Boosters Organizer Info 2 Registrations Forms 3 Waivers & Payment …" at bounding box center [587, 58] width 1174 height 1356
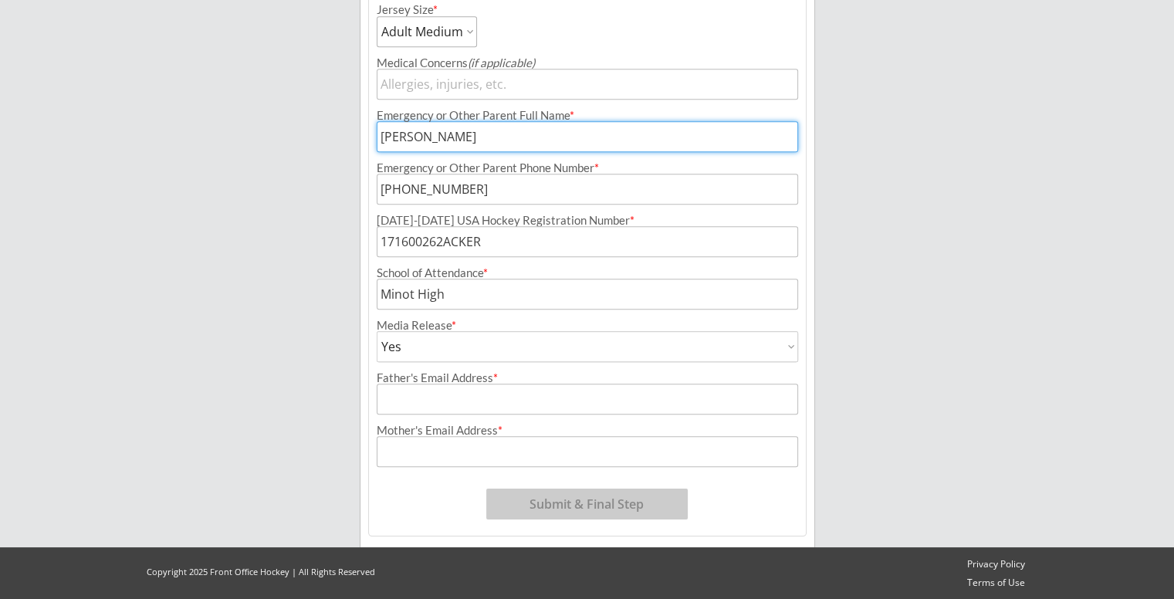
scroll to position [756, 0]
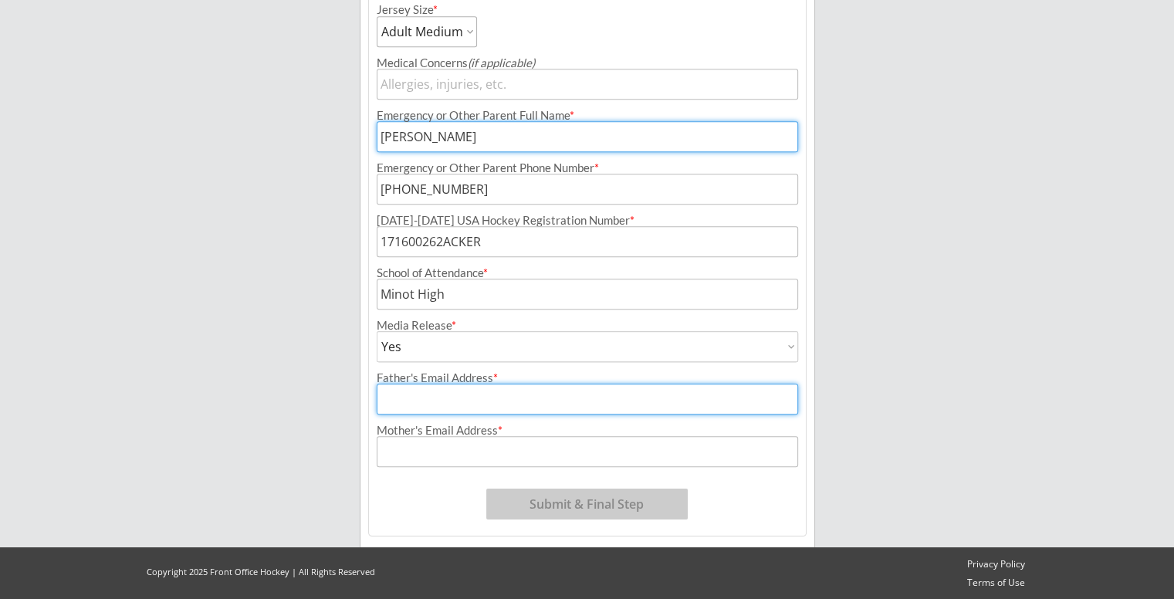
click at [442, 401] on input "input" at bounding box center [587, 398] width 421 height 31
type input "[PERSON_NAME][EMAIL_ADDRESS][PERSON_NAME][PERSON_NAME][DOMAIN_NAME]"
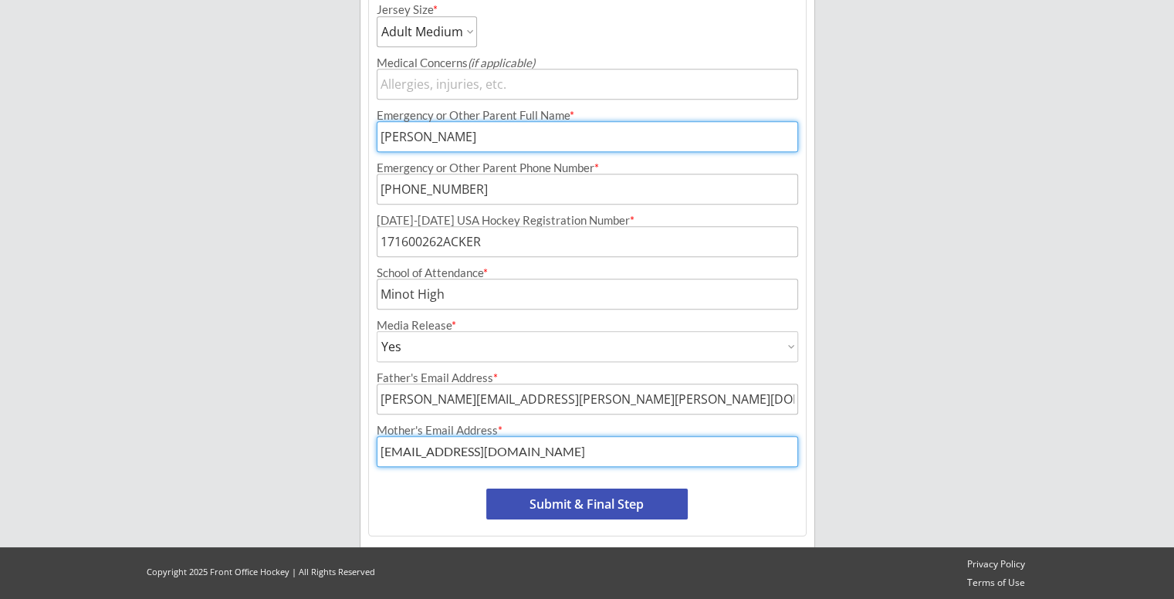
type input "[EMAIL_ADDRESS][DOMAIN_NAME]"
click at [672, 499] on button "Submit & Final Step" at bounding box center [586, 503] width 201 height 31
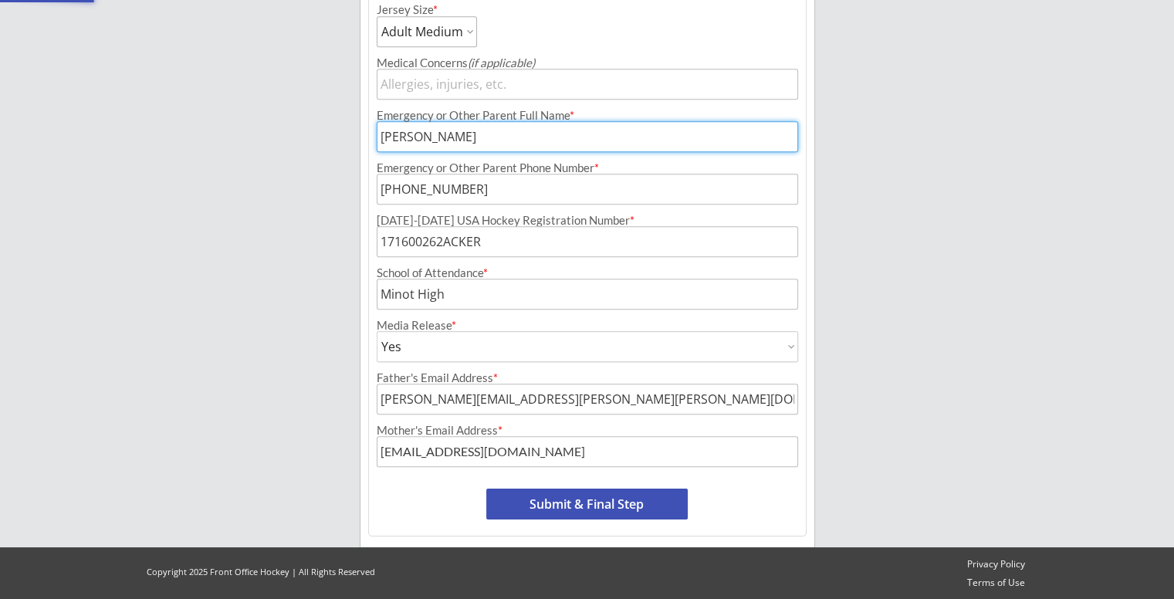
type input "[PERSON_NAME]"
type input "[DATE]"
type input "[DEMOGRAPHIC_DATA]"
select select ""[DEMOGRAPHIC_DATA]""
type input "[STREET_ADDRESS]"
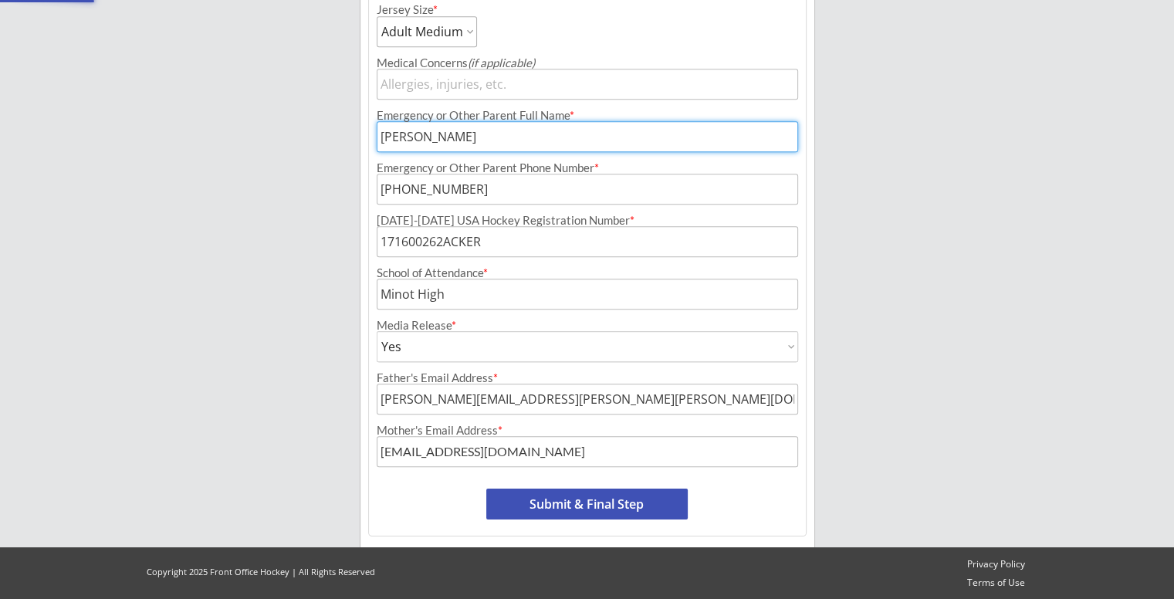
select select ""HS Captains Boys""
select select ""Adult Large""
type input "164600125ACKER"
type input "[GEOGRAPHIC_DATA]"
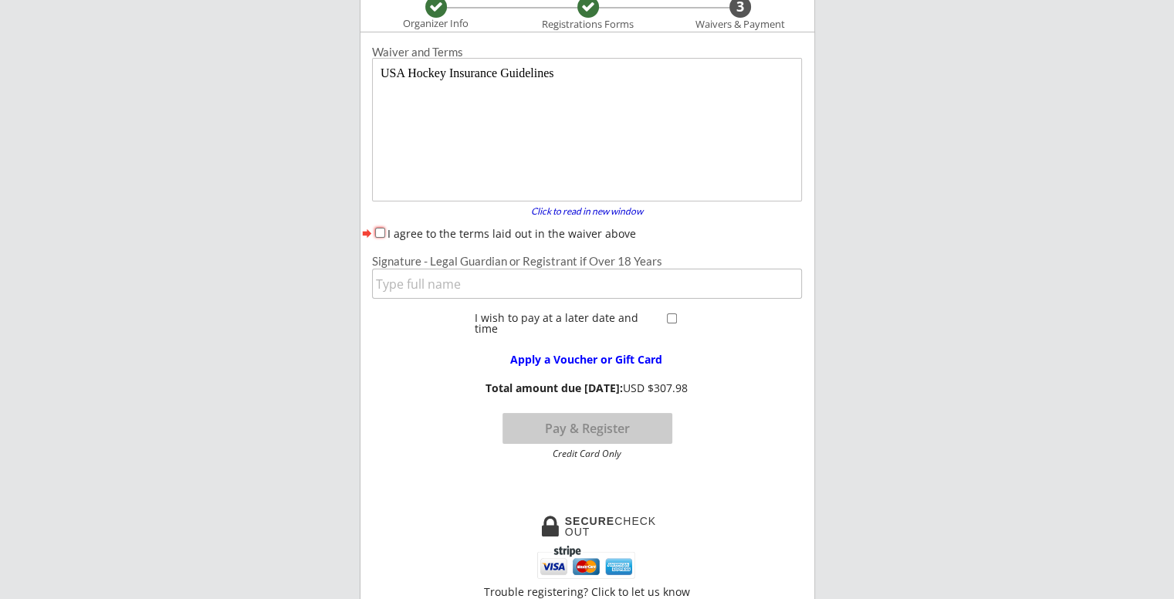
scroll to position [140, 0]
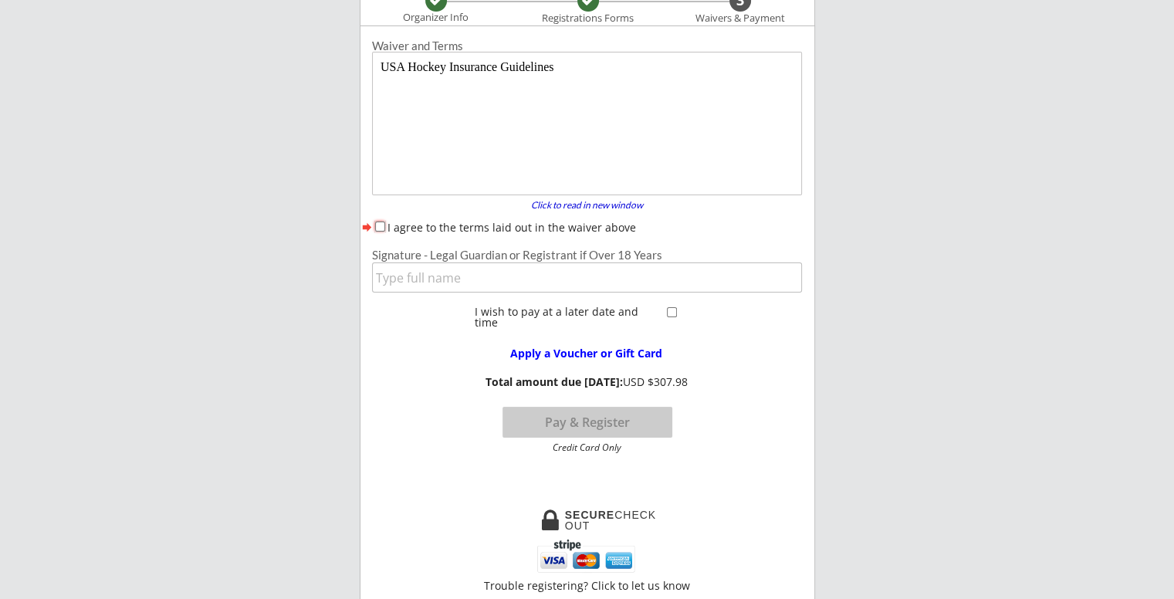
click at [380, 229] on input "I agree to the terms laid out in the waiver above" at bounding box center [380, 226] width 10 height 10
checkbox input "true"
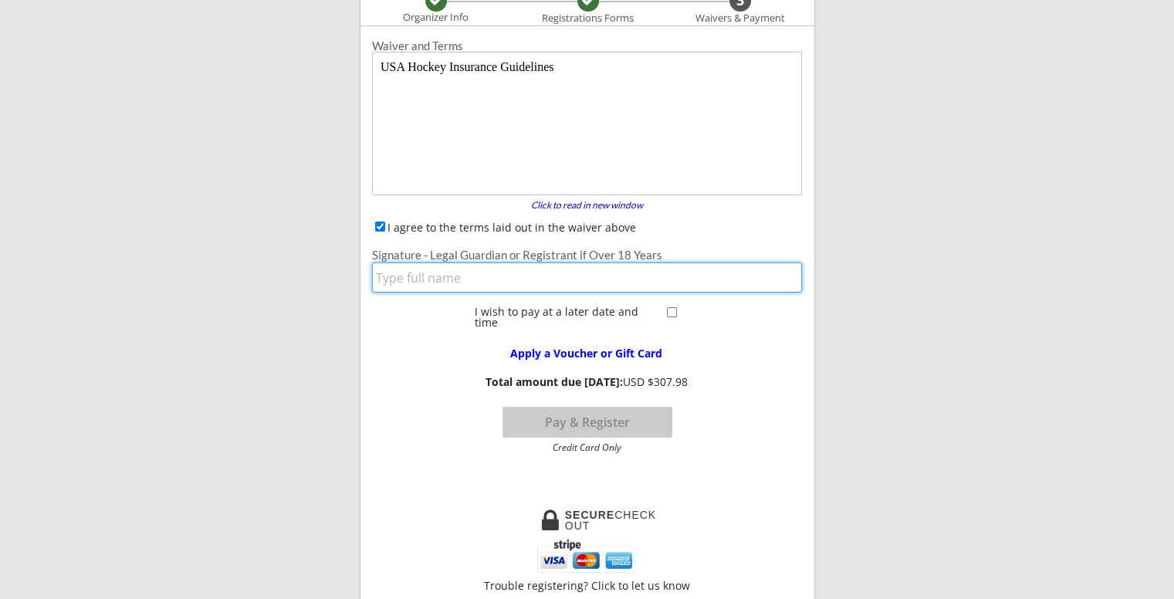
drag, startPoint x: 444, startPoint y: 284, endPoint x: 435, endPoint y: 258, distance: 26.8
click at [444, 284] on input "input" at bounding box center [587, 277] width 430 height 30
type input "[PERSON_NAME]"
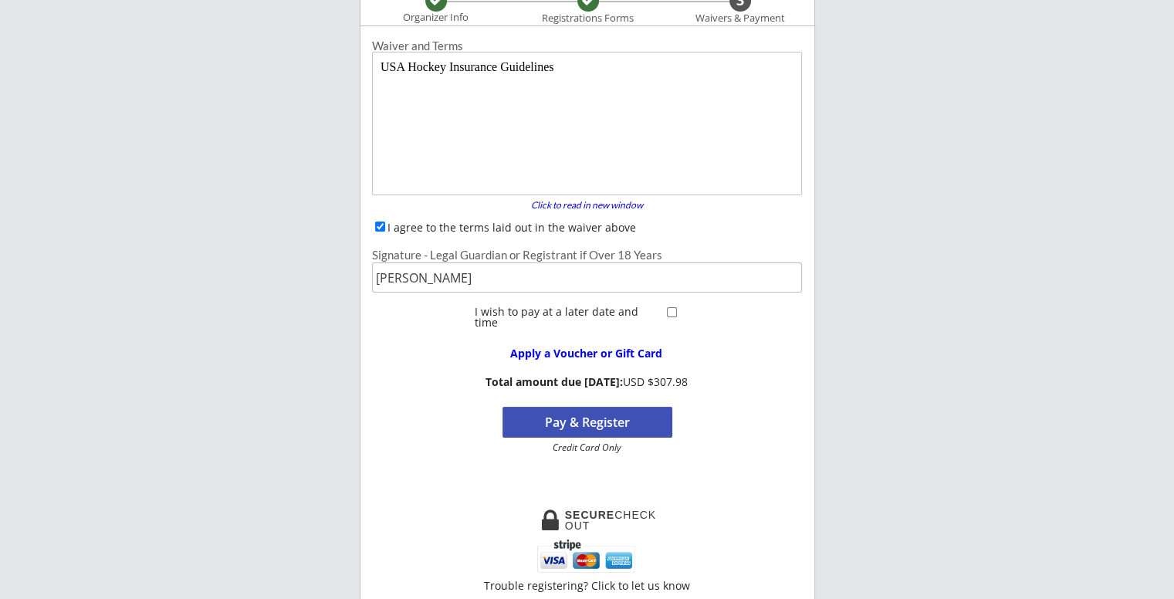
click at [937, 323] on div "Minot Hockey Boosters Organizer Info Registrations Forms 3 Waivers & Payment Re…" at bounding box center [587, 527] width 1174 height 1334
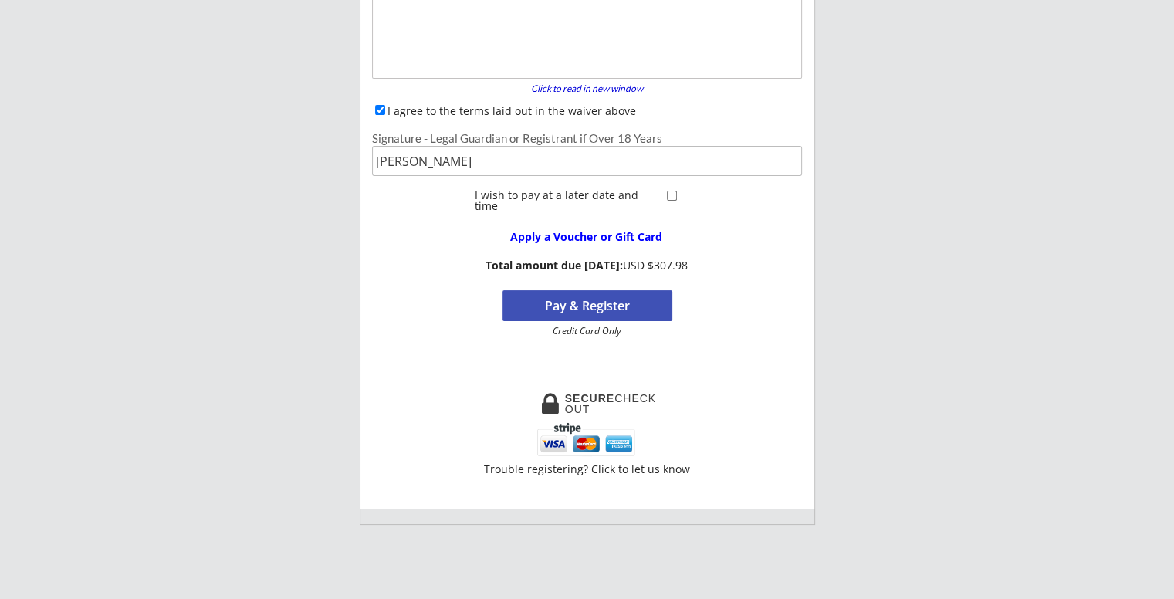
scroll to position [264, 0]
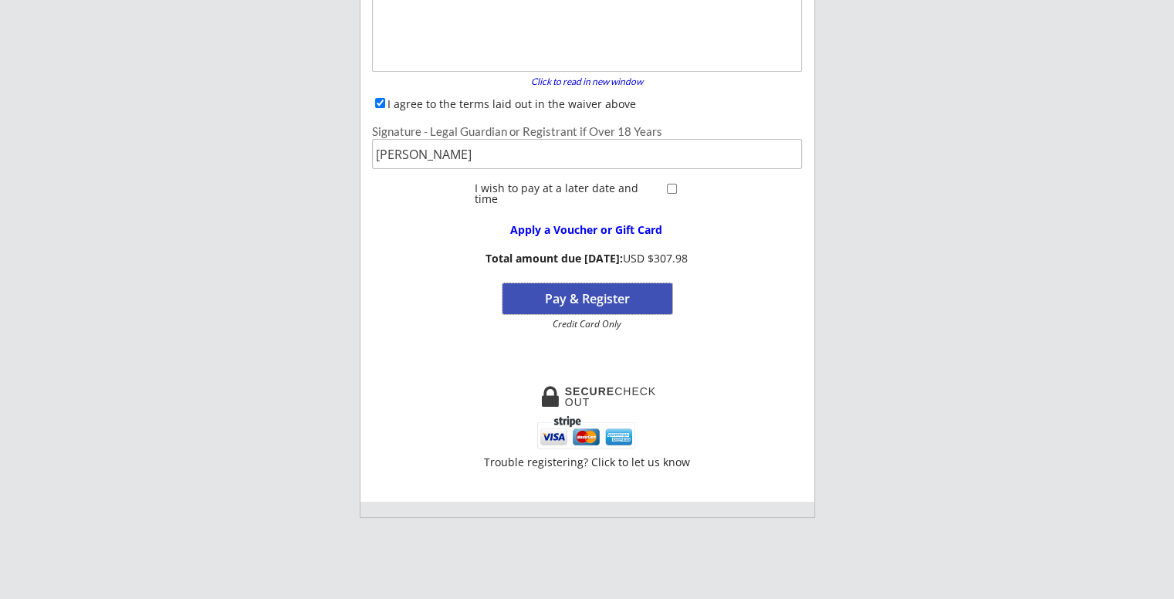
click at [628, 297] on button "Pay & Register" at bounding box center [587, 298] width 170 height 31
